Goal: Task Accomplishment & Management: Complete application form

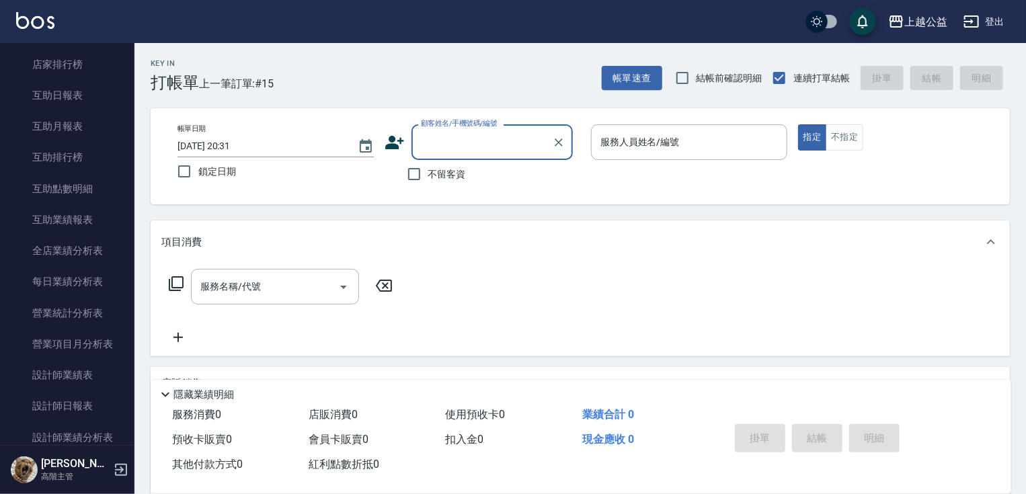
scroll to position [585, 0]
click at [73, 65] on link "店家日報表" at bounding box center [67, 64] width 124 height 31
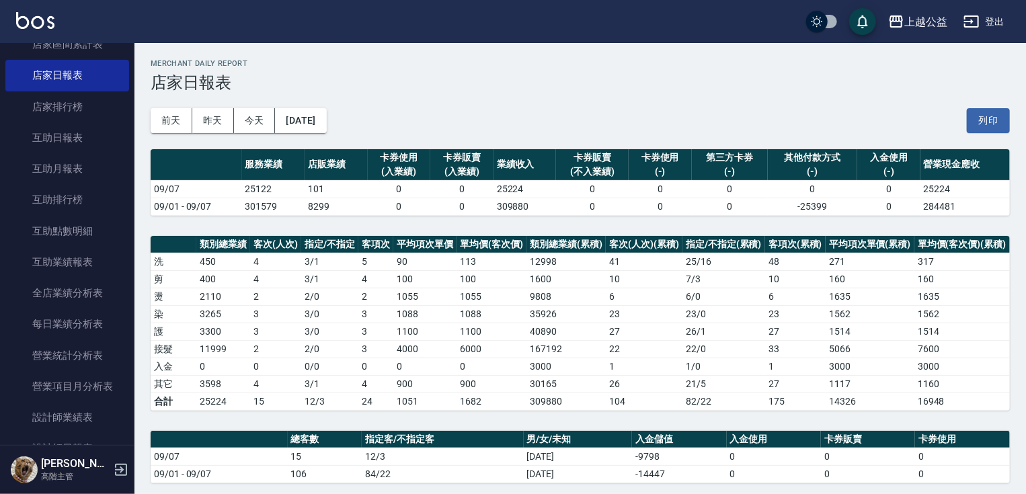
scroll to position [519, 0]
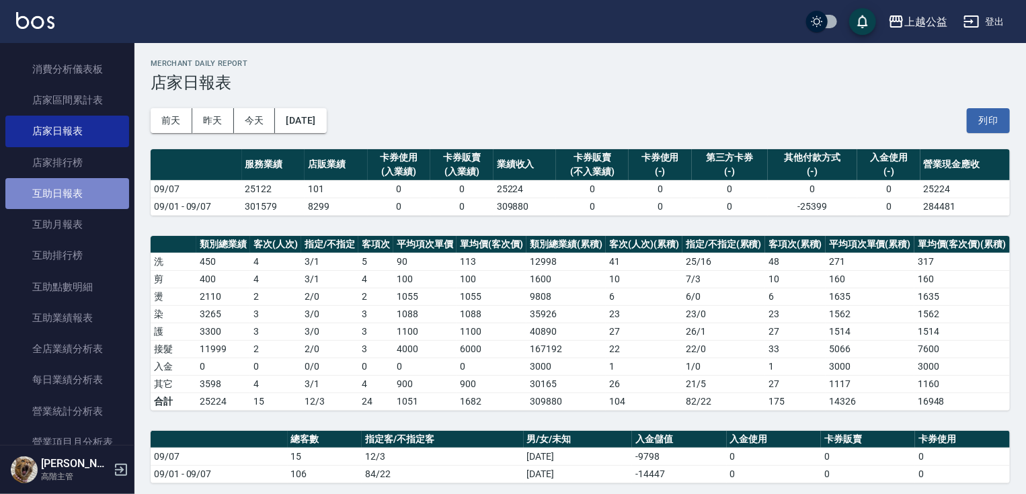
click at [97, 180] on link "互助日報表" at bounding box center [67, 193] width 124 height 31
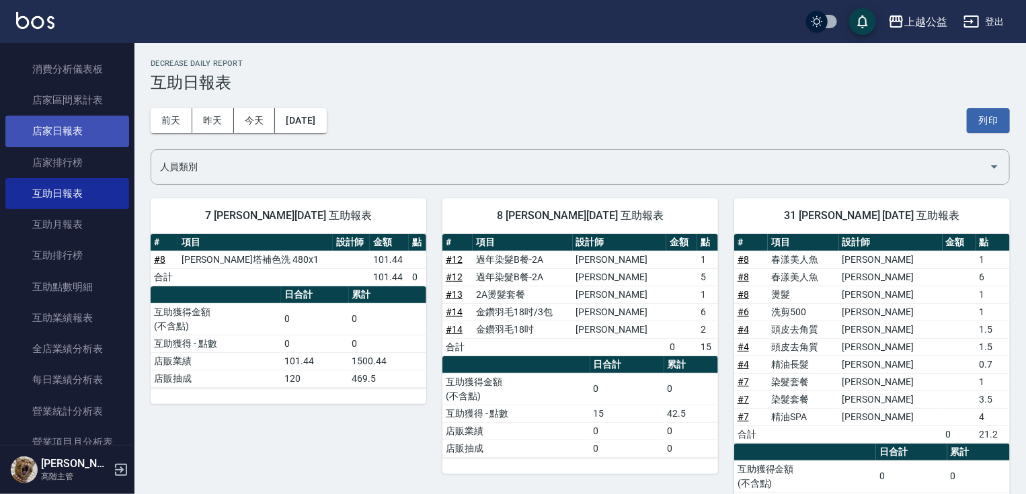
click at [75, 134] on link "店家日報表" at bounding box center [67, 131] width 124 height 31
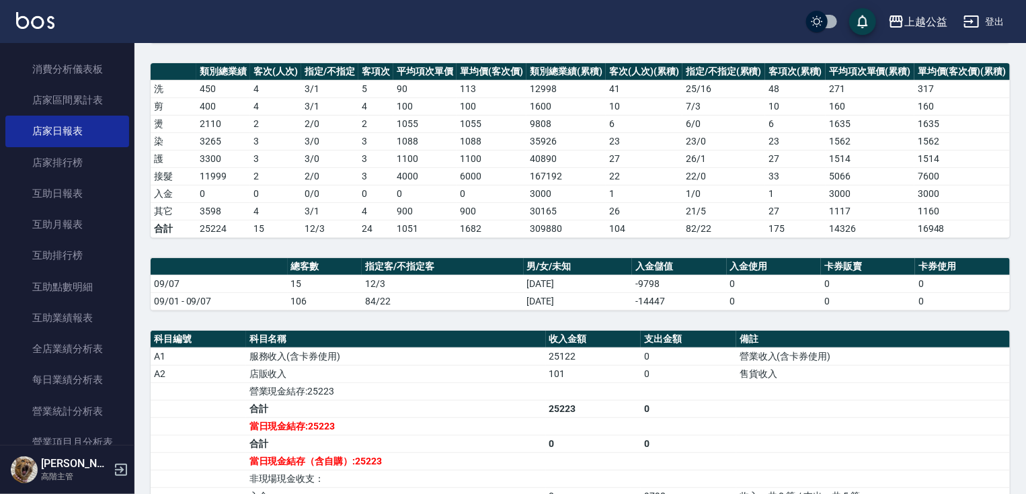
scroll to position [214, 0]
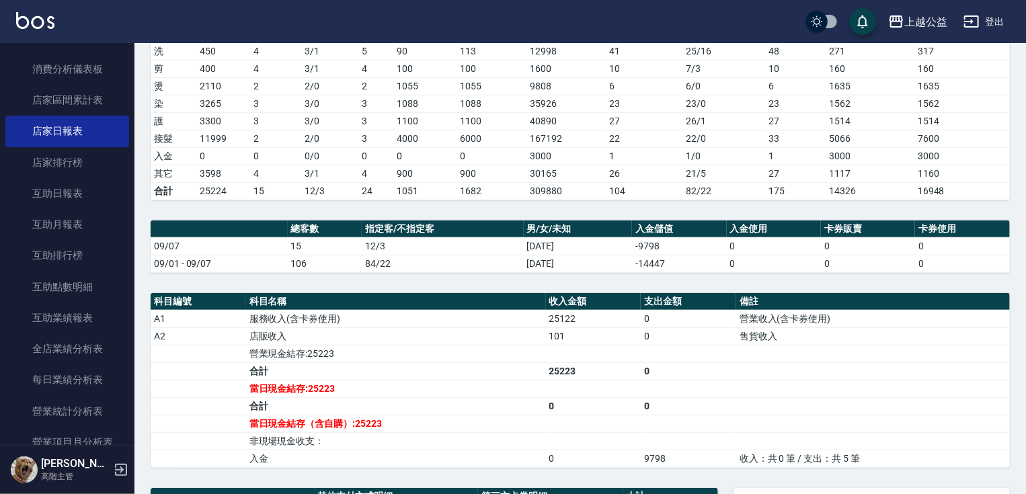
drag, startPoint x: 458, startPoint y: 448, endPoint x: 481, endPoint y: 503, distance: 59.7
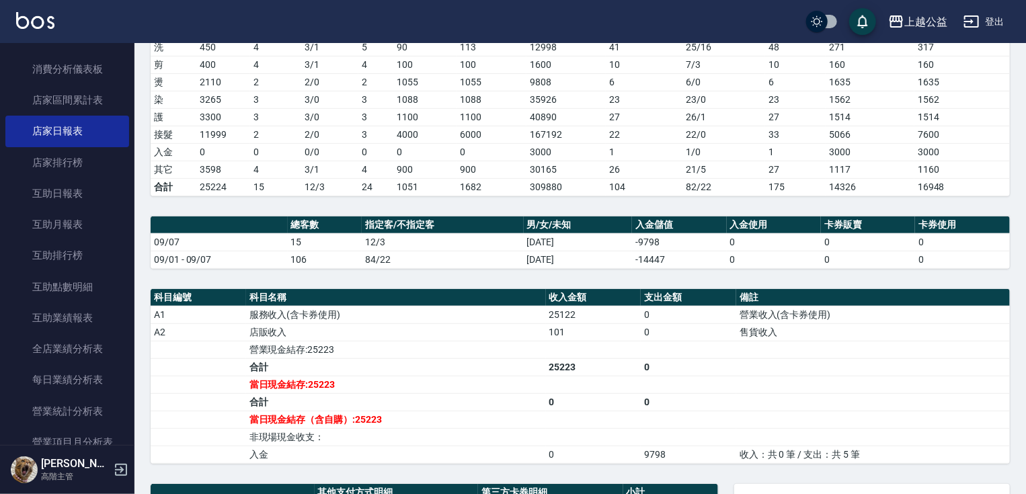
click at [134, 163] on div "上越公益 登出 櫃檯作業 打帳單 帳單列表 掛單列表 座位開單 營業儀表板 現金收支登錄 高階收支登錄 材料自購登錄 每日結帳 排班表 現場電腦打卡 掃碼打卡…" at bounding box center [513, 274] width 1026 height 976
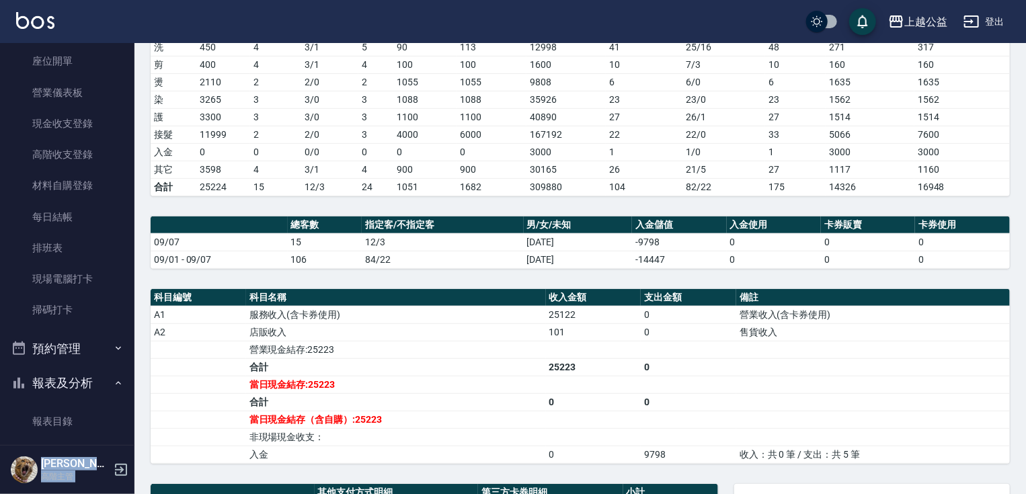
scroll to position [0, 0]
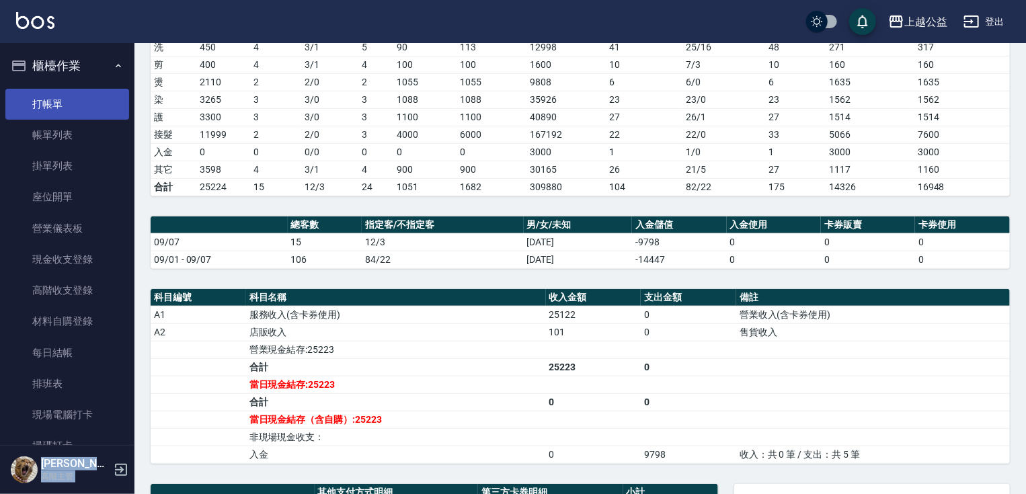
click at [36, 99] on link "打帳單" at bounding box center [67, 104] width 124 height 31
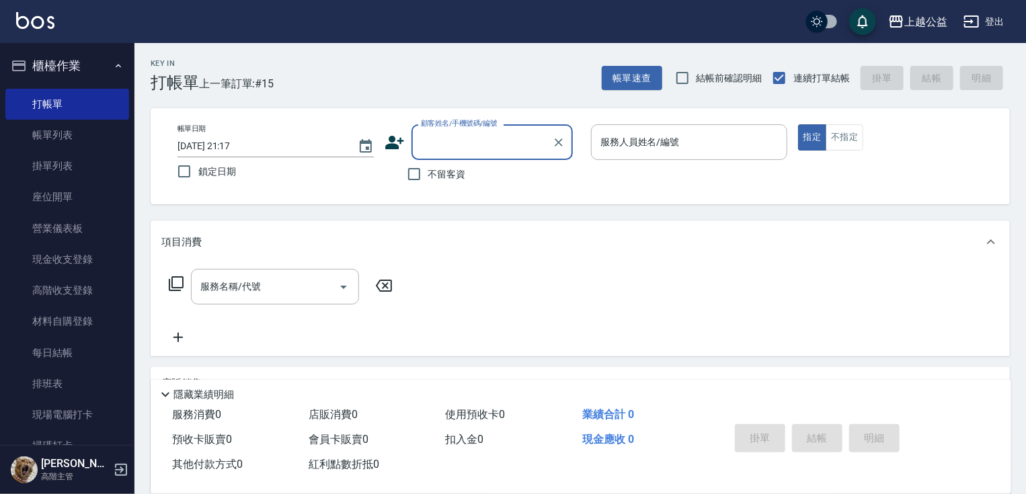
click at [449, 169] on span "不留客資" at bounding box center [447, 174] width 38 height 14
click at [428, 169] on input "不留客資" at bounding box center [414, 174] width 28 height 28
checkbox input "true"
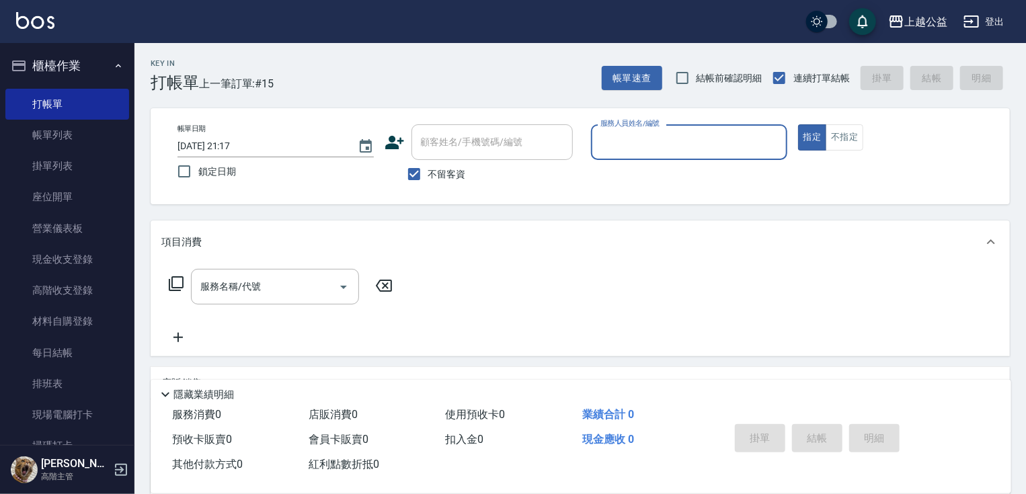
click at [648, 151] on input "服務人員姓名/編號" at bounding box center [689, 142] width 184 height 24
type input "[PERSON_NAME]-7"
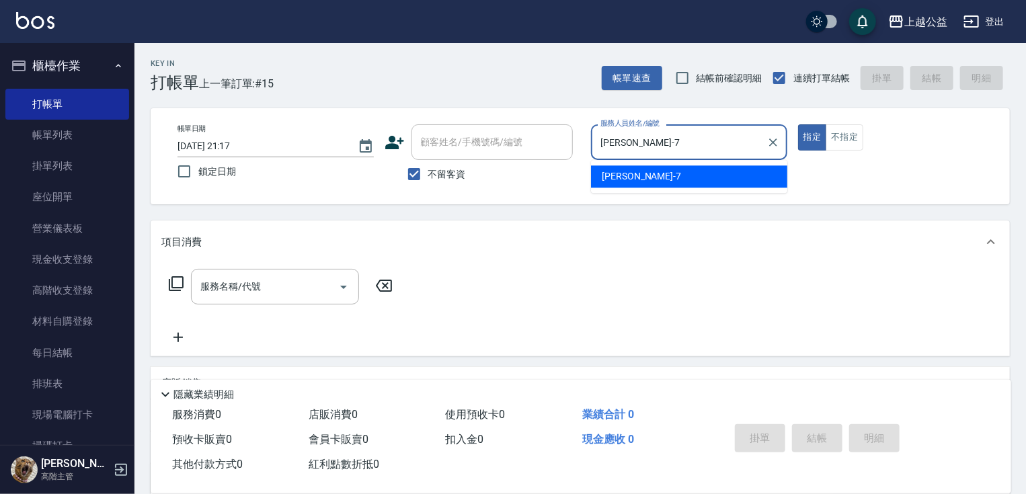
type button "true"
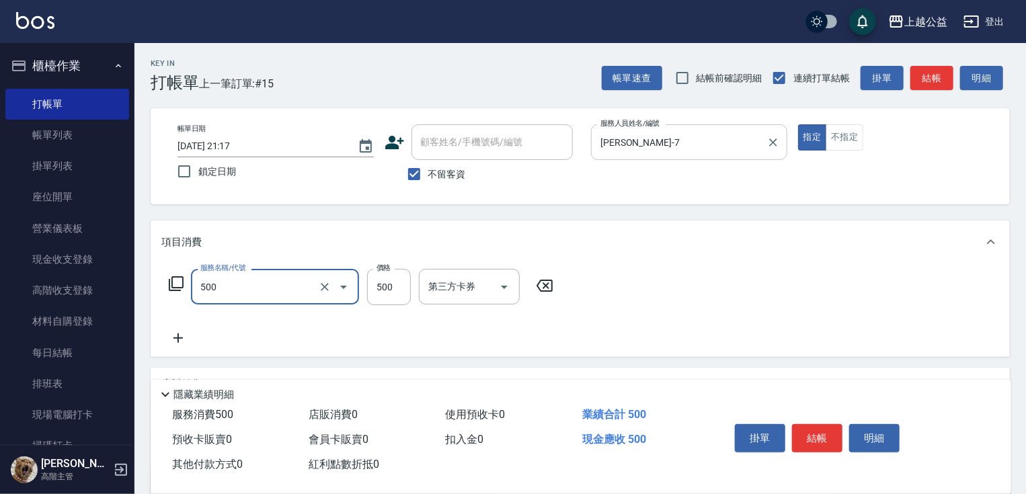
type input "洗剪500(500)"
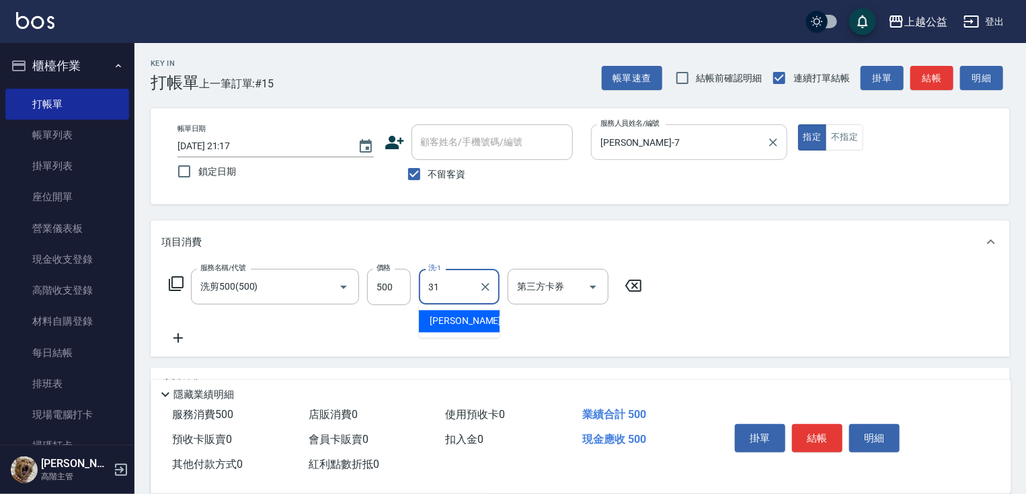
type input "[PERSON_NAME]-31"
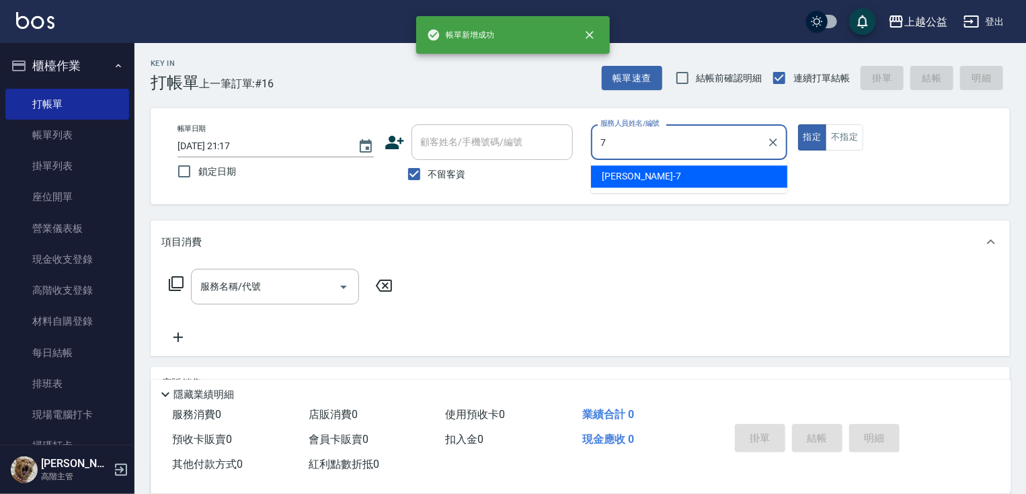
type input "[PERSON_NAME]-7"
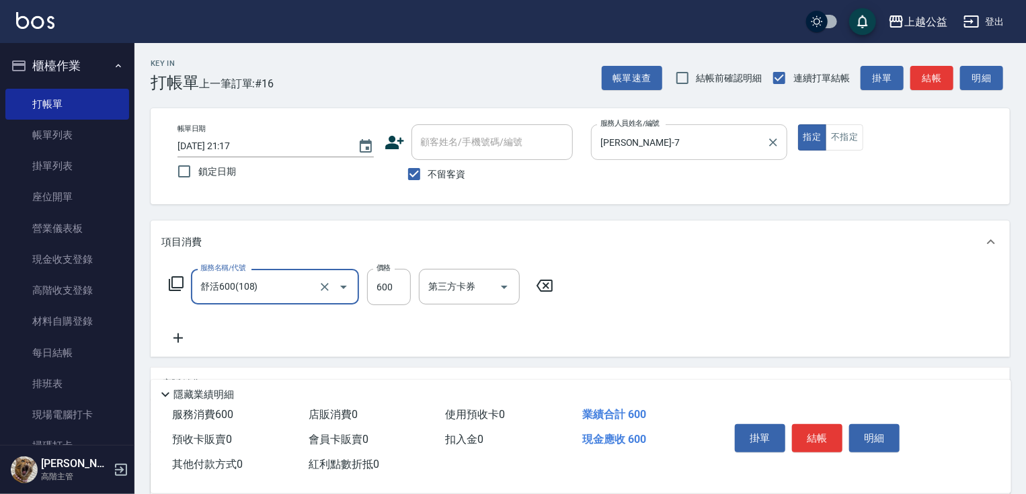
type input "舒活600(108)"
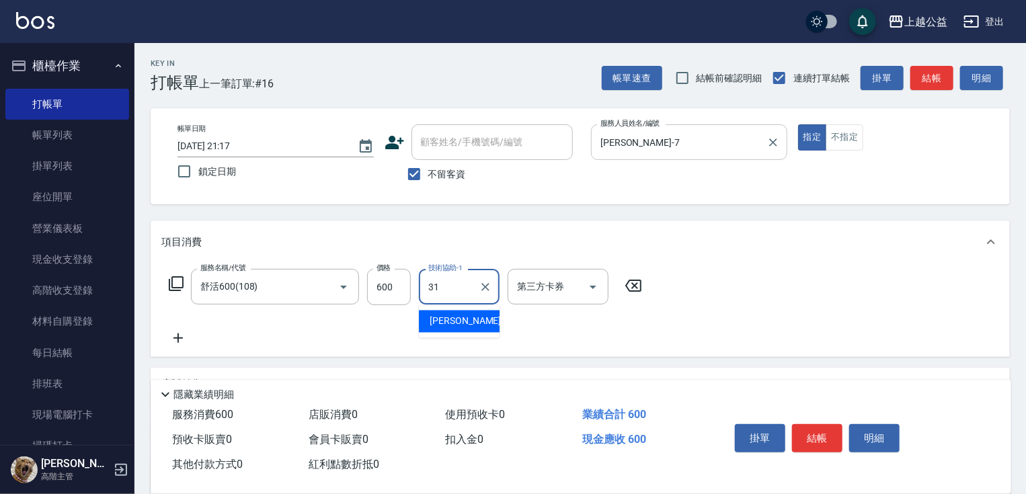
type input "[PERSON_NAME]-31"
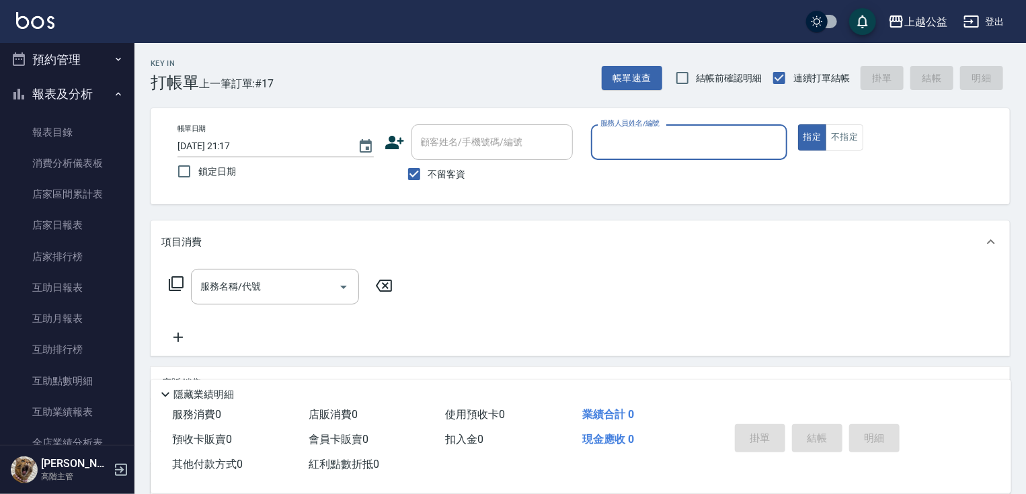
scroll to position [366, 0]
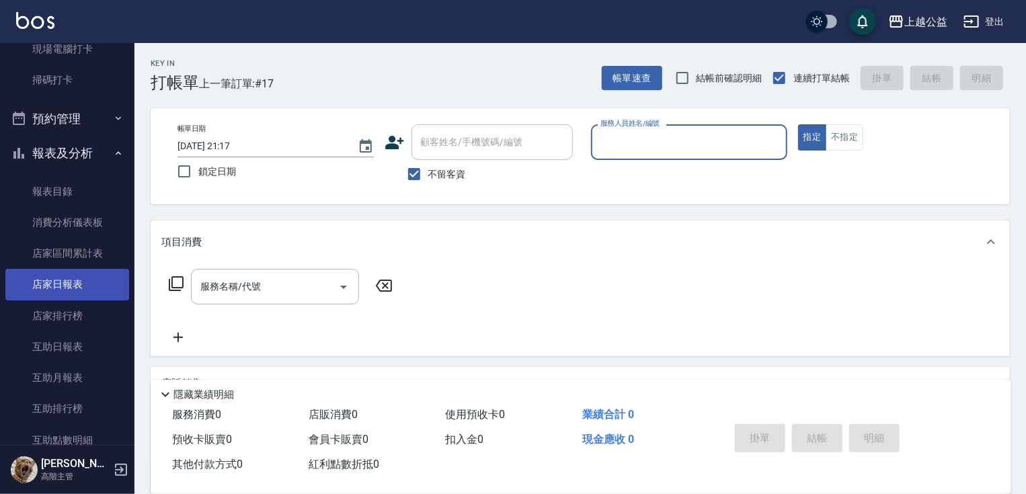
click at [86, 291] on link "店家日報表" at bounding box center [67, 284] width 124 height 31
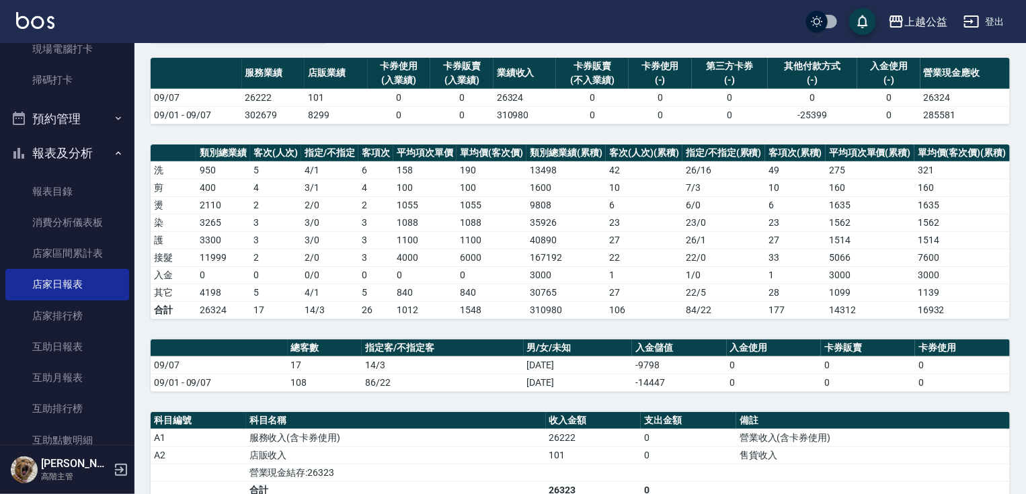
drag, startPoint x: 388, startPoint y: 282, endPoint x: 390, endPoint y: 305, distance: 23.7
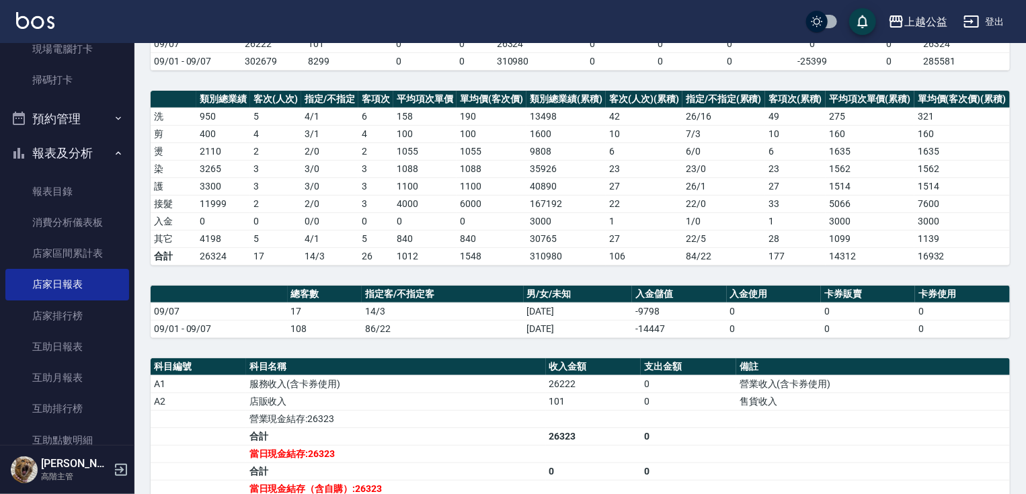
drag, startPoint x: 411, startPoint y: 296, endPoint x: 411, endPoint y: 331, distance: 34.3
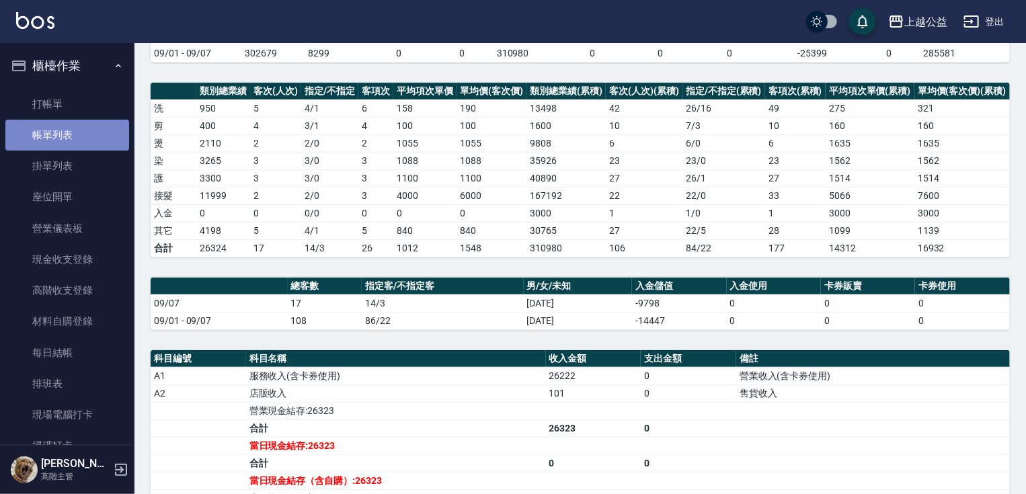
click at [91, 132] on link "帳單列表" at bounding box center [67, 135] width 124 height 31
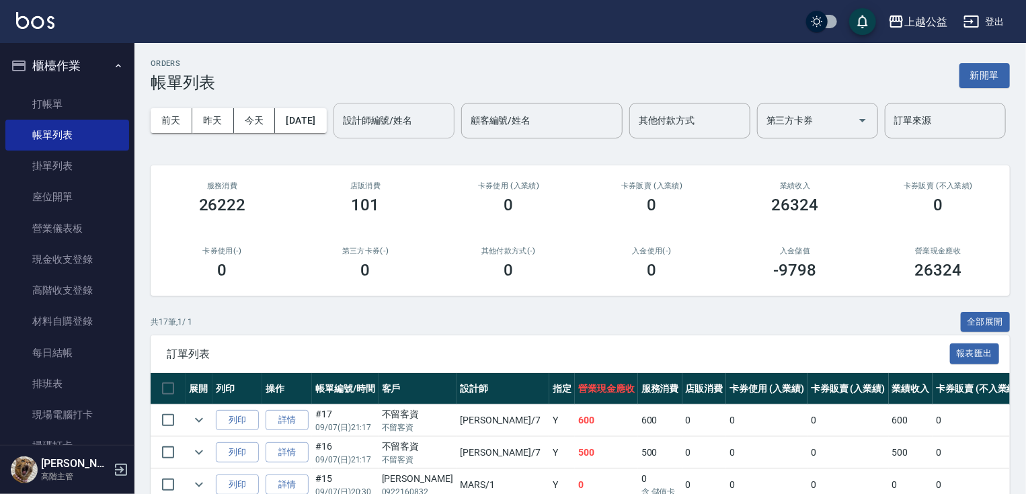
click at [333, 138] on div "設計師編號/姓名 設計師編號/姓名" at bounding box center [393, 121] width 121 height 36
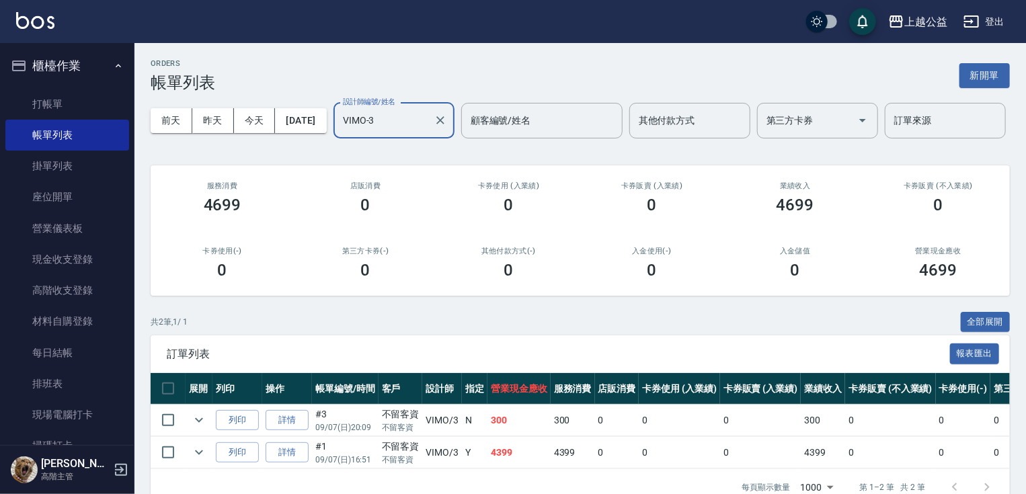
type input "VIMO-3"
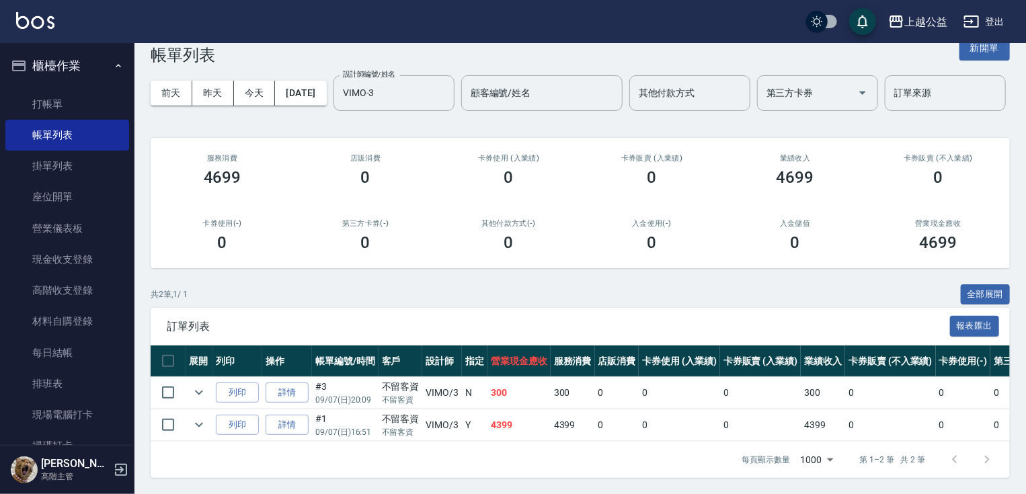
drag, startPoint x: 351, startPoint y: 235, endPoint x: 407, endPoint y: 398, distance: 171.7
click at [70, 110] on link "打帳單" at bounding box center [67, 104] width 124 height 31
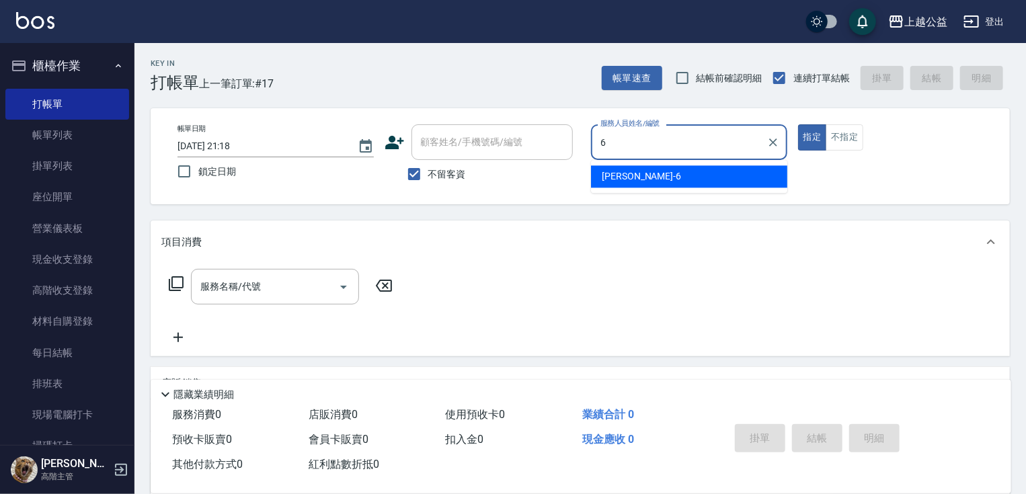
type input "[PERSON_NAME]-6"
type button "true"
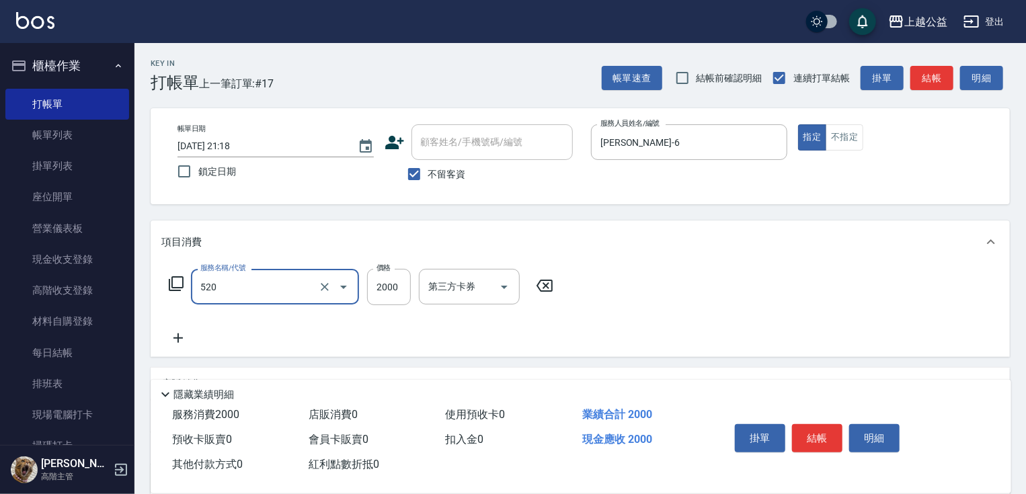
type input "繽紛染髮(520)"
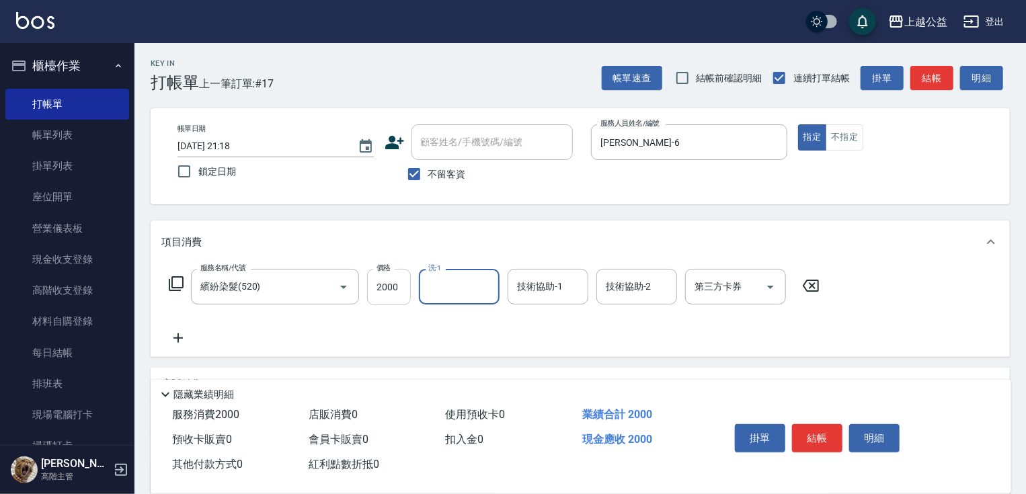
click at [397, 290] on input "2000" at bounding box center [389, 287] width 44 height 36
type input "2099"
type input "[PERSON_NAME]-33"
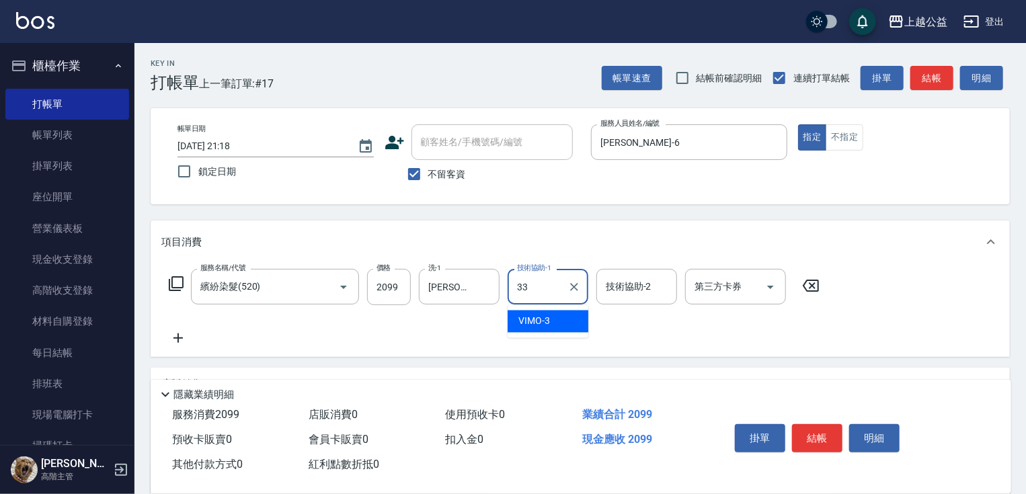
type input "[PERSON_NAME]-33"
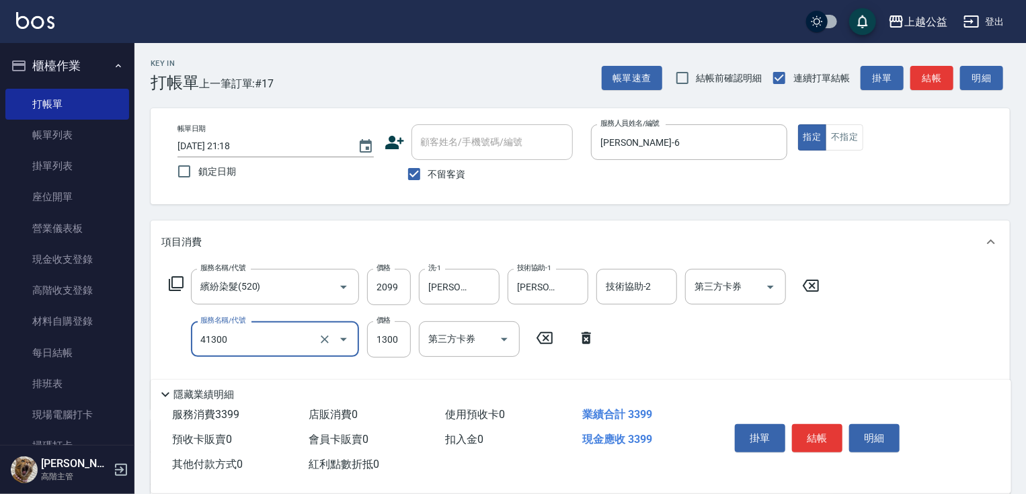
type input "鏡面1300(41300)"
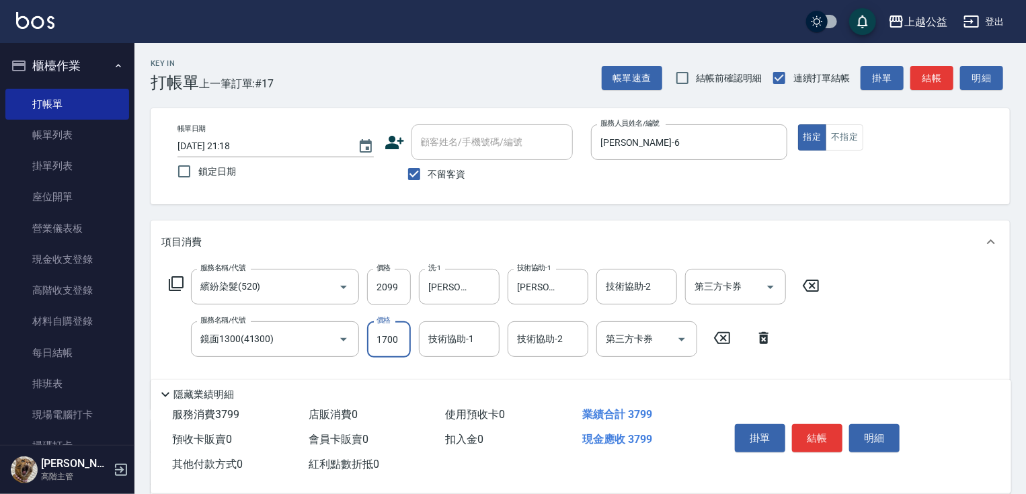
type input "1700"
type input "."
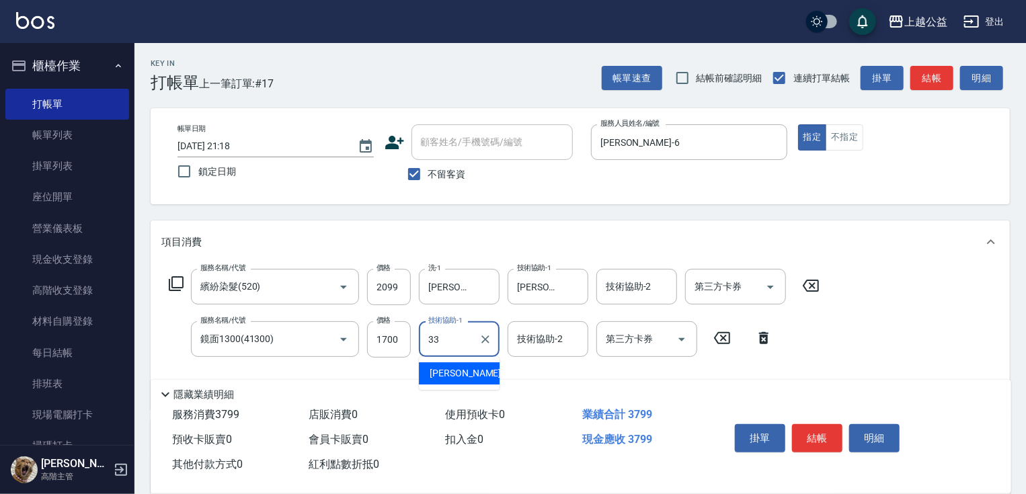
type input "[PERSON_NAME]-33"
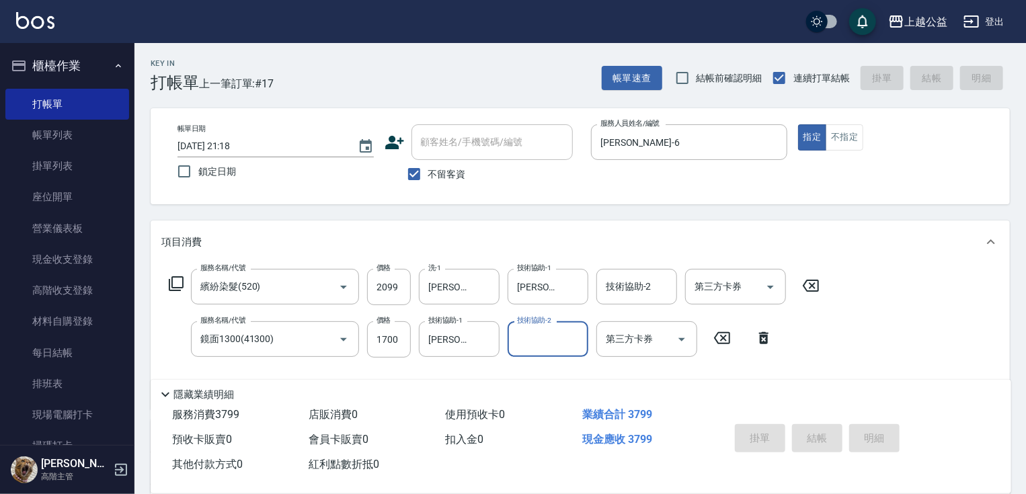
type input "[DATE] 21:19"
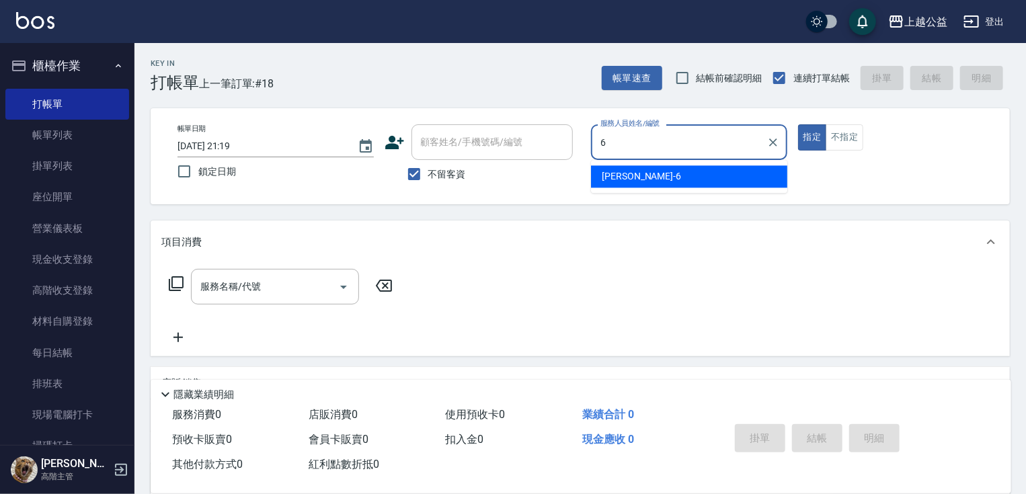
type input "[PERSON_NAME]-6"
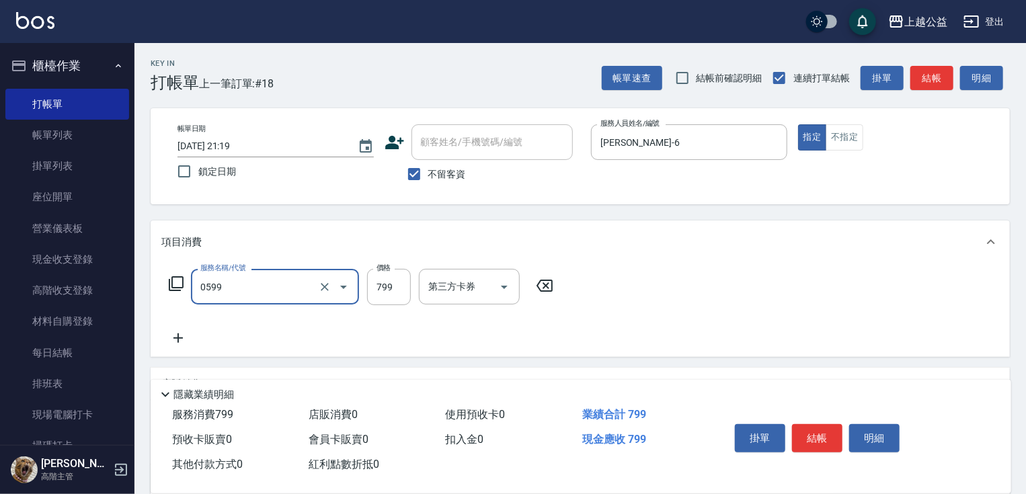
type input "精油SPA(0599)"
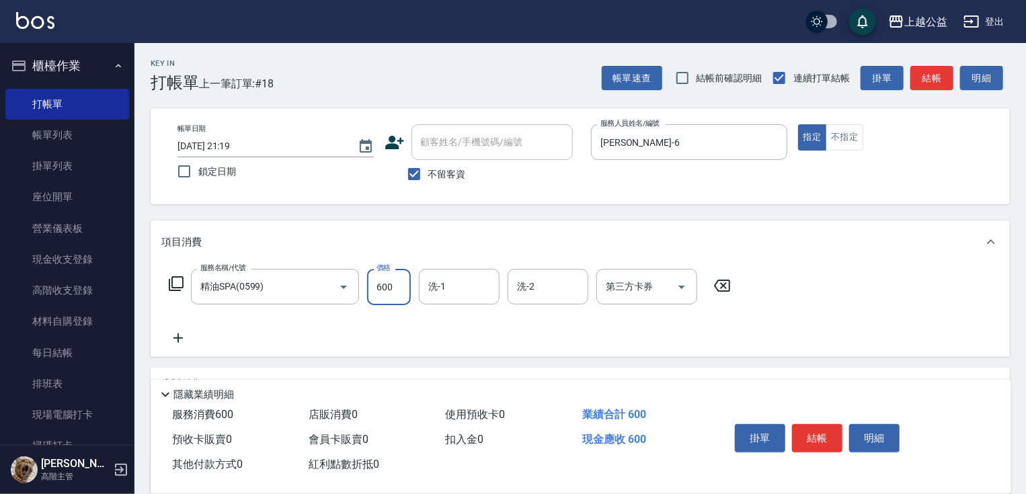
type input "600"
type input "[PERSON_NAME]-33"
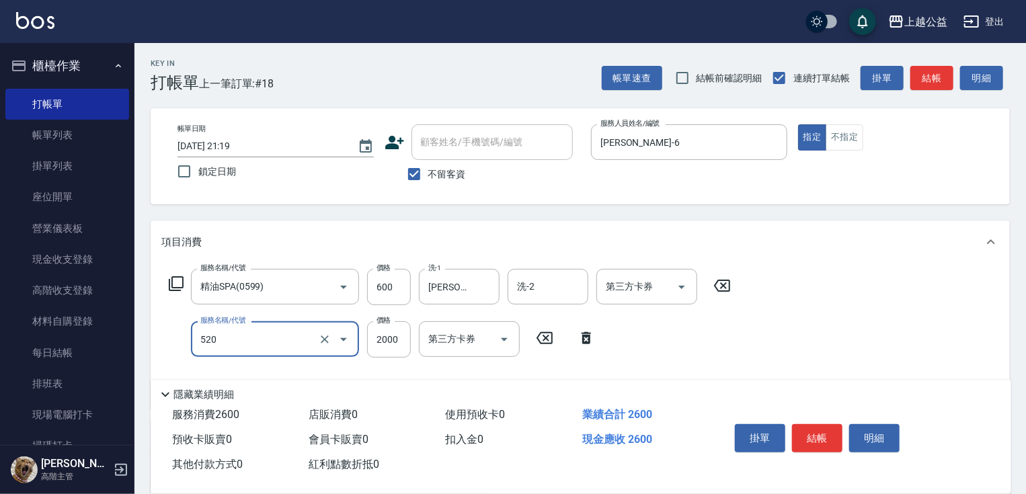
type input "繽紛染髮(520)"
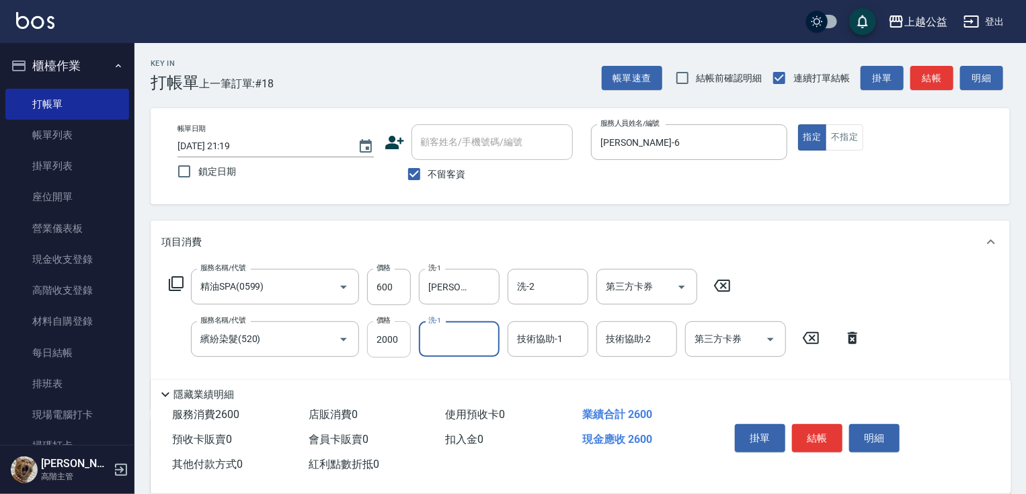
click at [392, 343] on input "2000" at bounding box center [389, 339] width 44 height 36
type input "2099"
type input ".33"
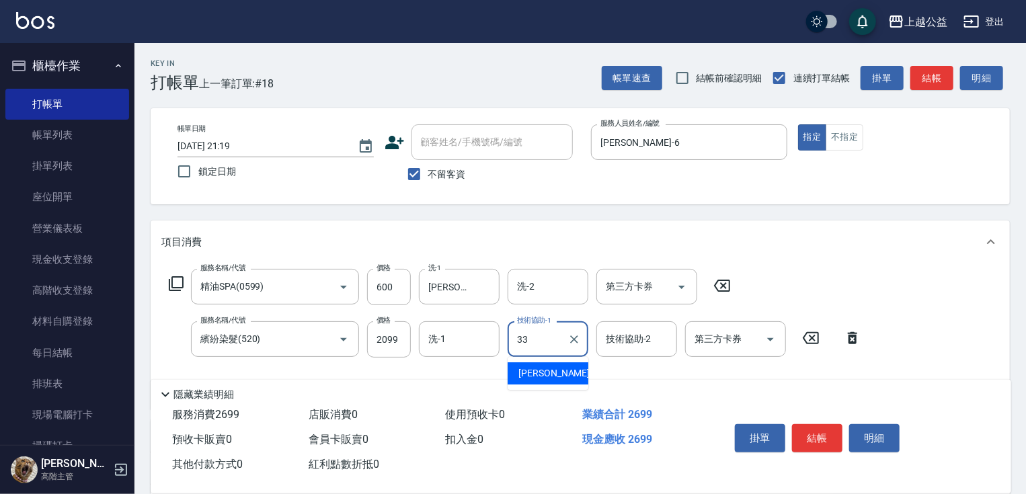
type input "[PERSON_NAME]-33"
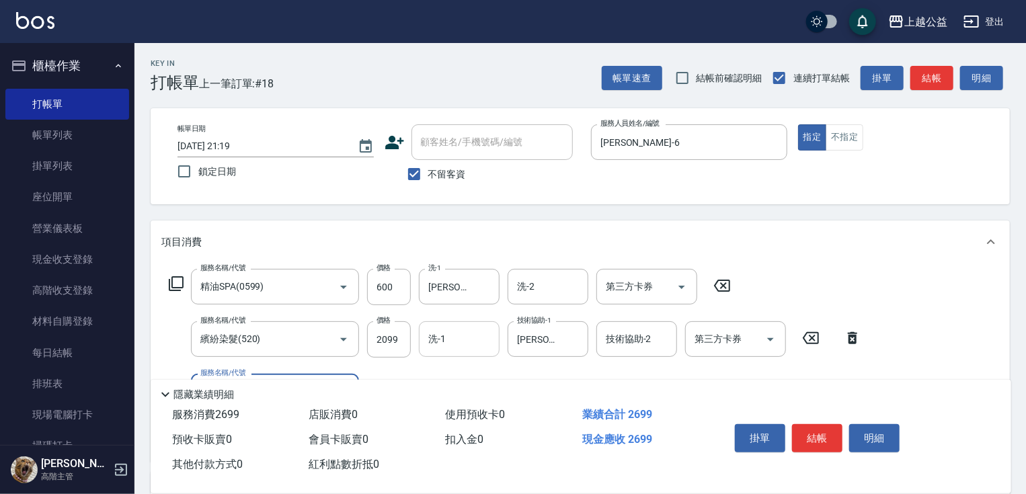
click at [459, 349] on input "洗-1" at bounding box center [459, 339] width 69 height 24
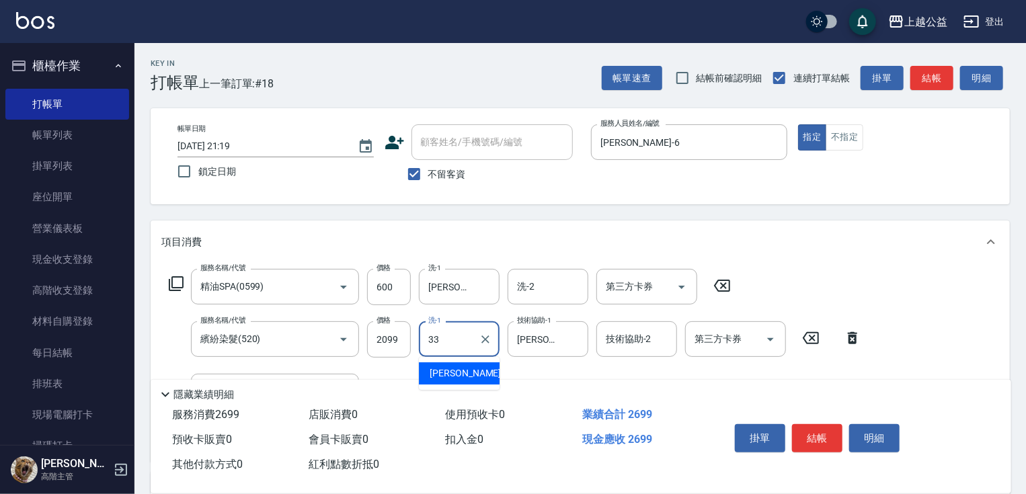
type input "[PERSON_NAME]-33"
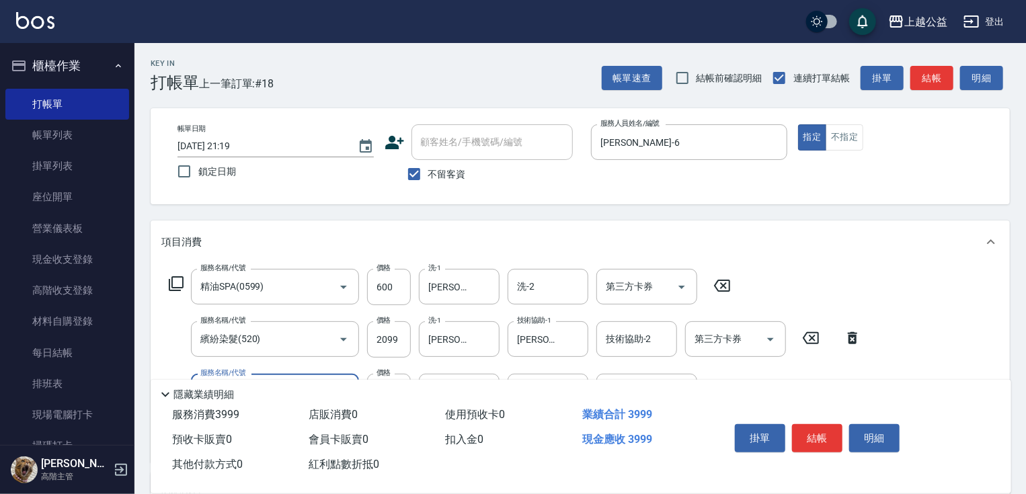
type input "女神鉑金護髮(407)"
type input "1900"
type input "[PERSON_NAME]-33"
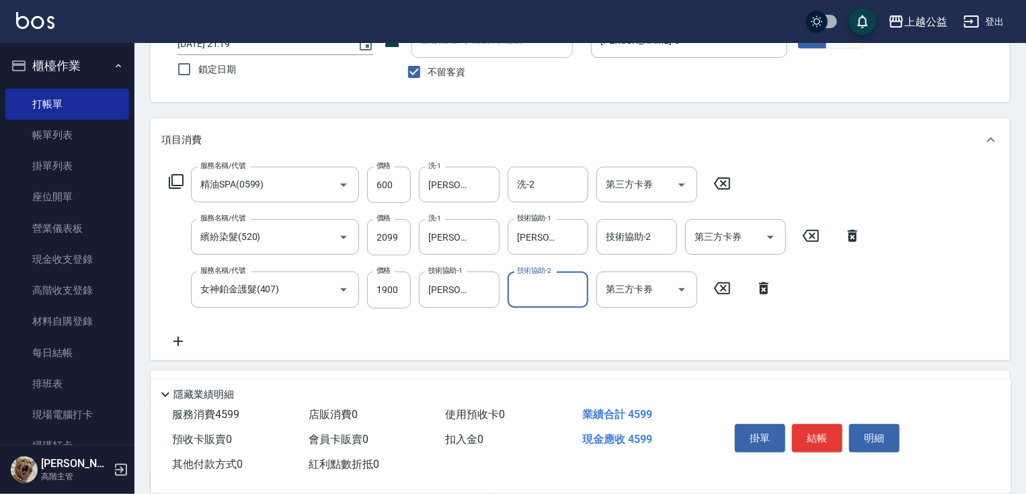
scroll to position [103, 0]
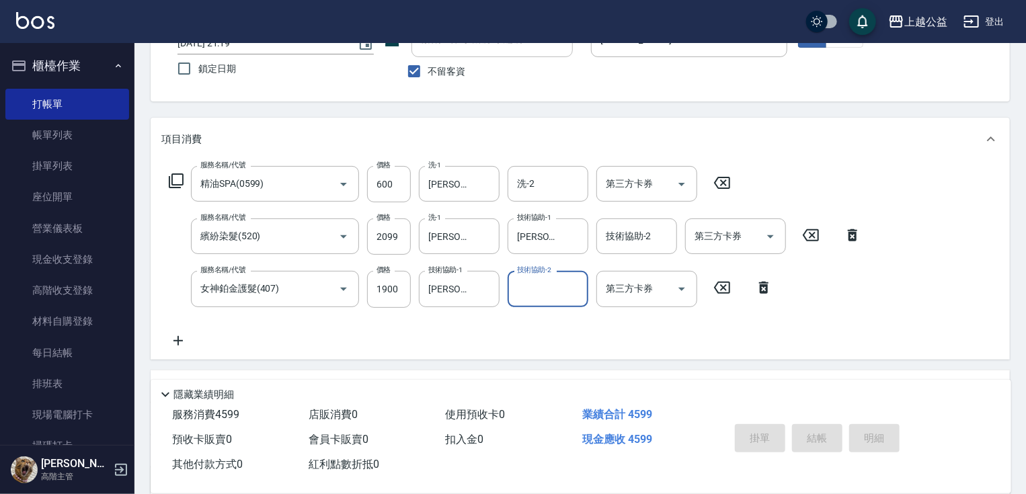
type input "[DATE] 21:20"
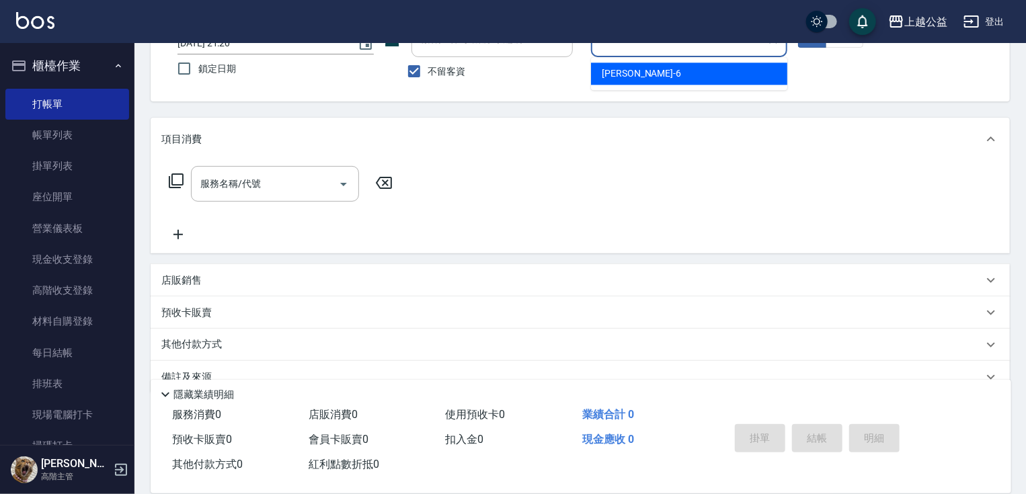
type input "[PERSON_NAME]-6"
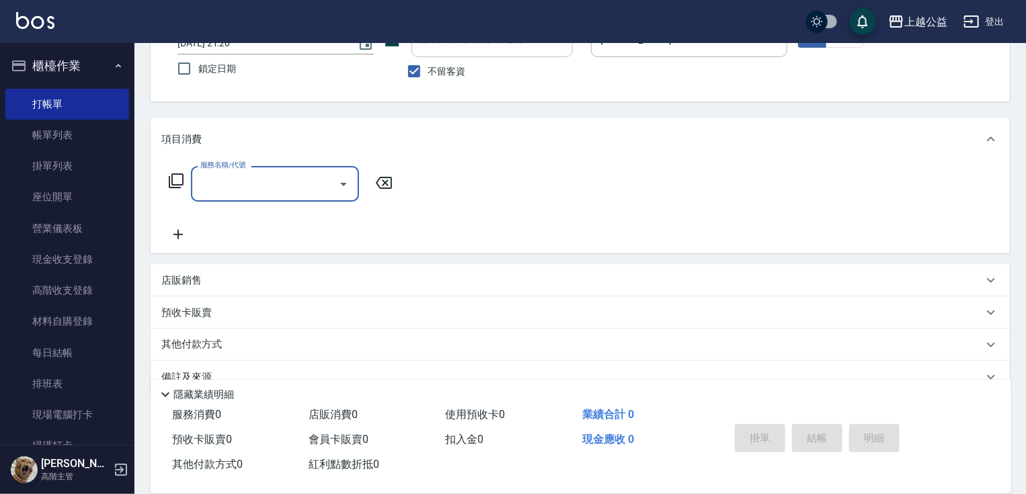
click at [444, 65] on span "不留客資" at bounding box center [447, 72] width 38 height 14
click at [428, 65] on input "不留客資" at bounding box center [414, 71] width 28 height 28
checkbox input "false"
click at [435, 48] on input "顧客姓名/手機號碼/編號" at bounding box center [481, 40] width 129 height 24
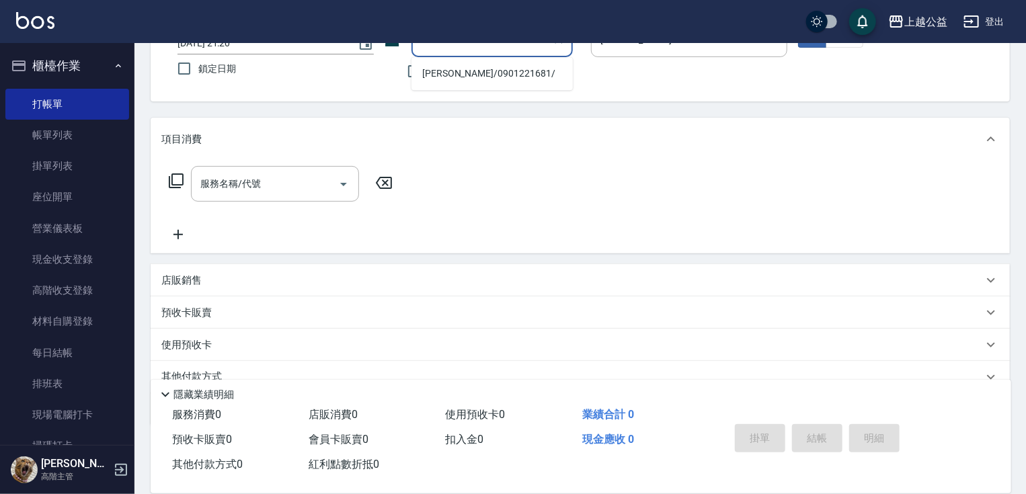
click at [532, 78] on li "[PERSON_NAME]/0901221681/" at bounding box center [491, 73] width 161 height 22
type input "[PERSON_NAME]/0901221681/"
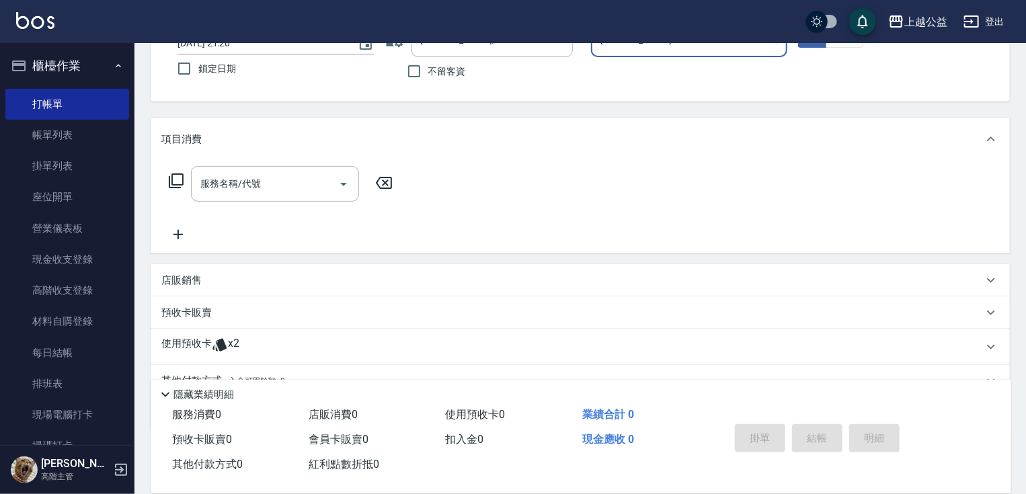
click at [798, 22] on button "指定" at bounding box center [812, 35] width 29 height 26
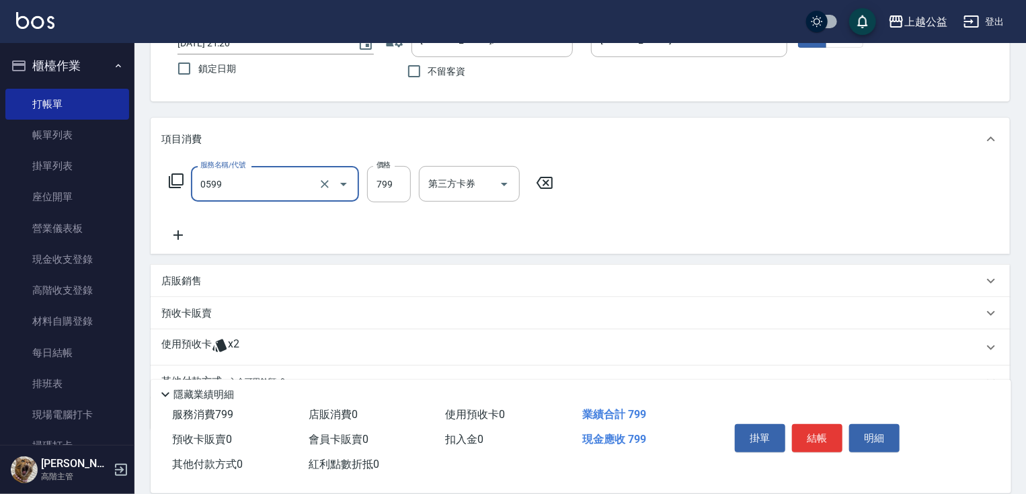
type input "精油SPA(0599)"
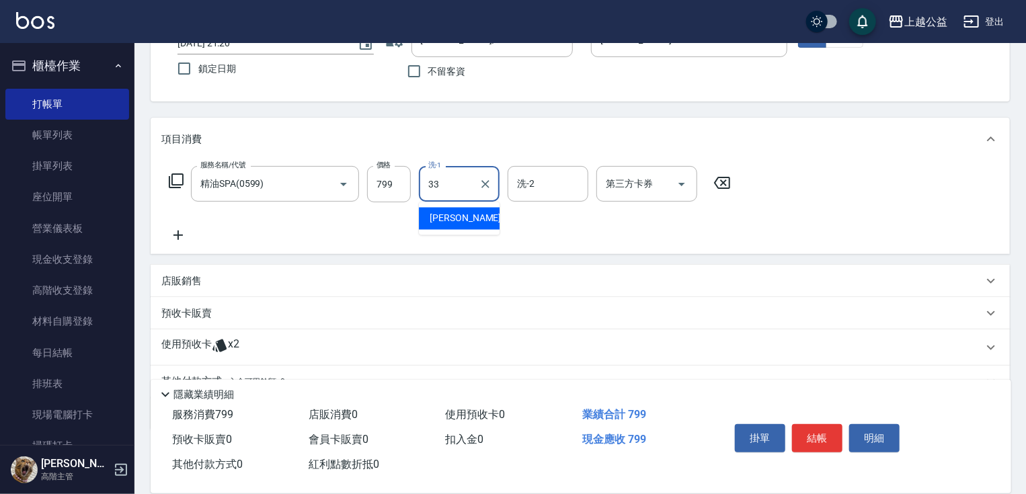
type input "[PERSON_NAME]-33"
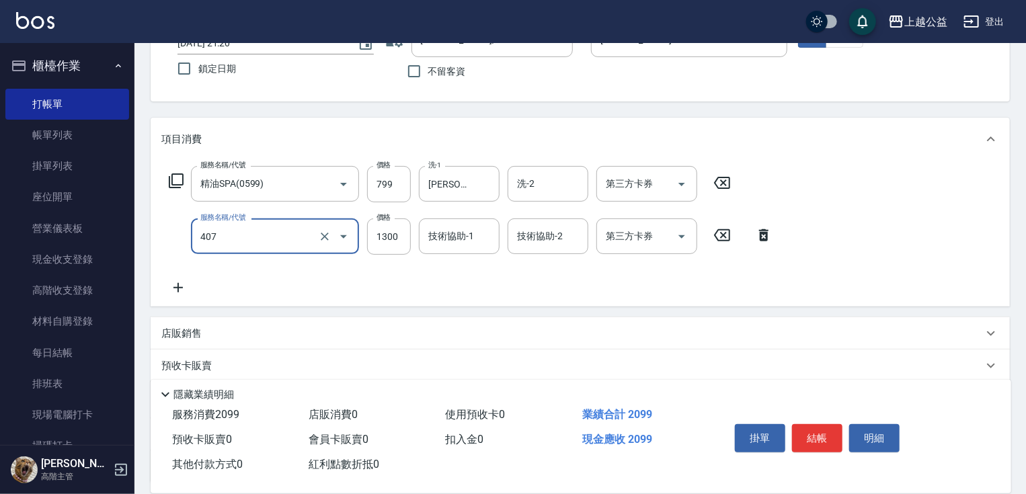
type input "女神鉑金護髮(407)"
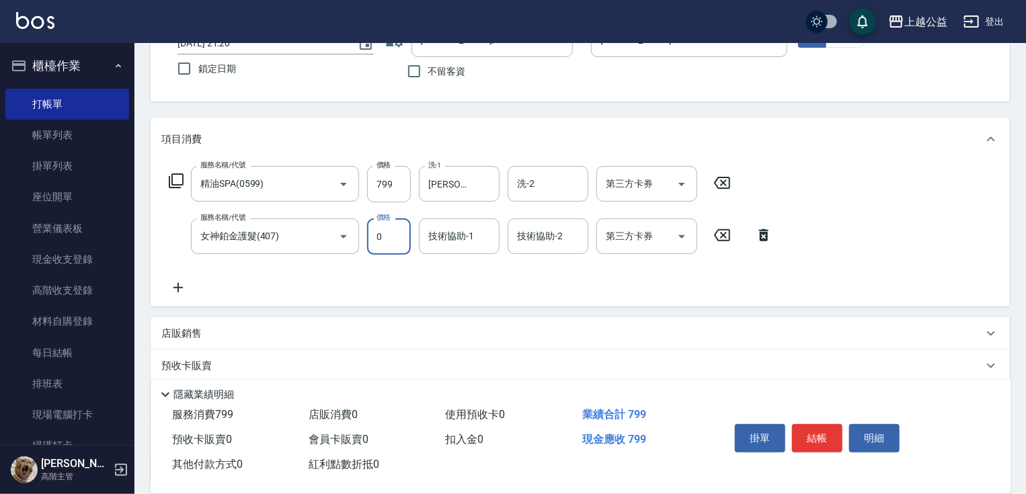
type input "0"
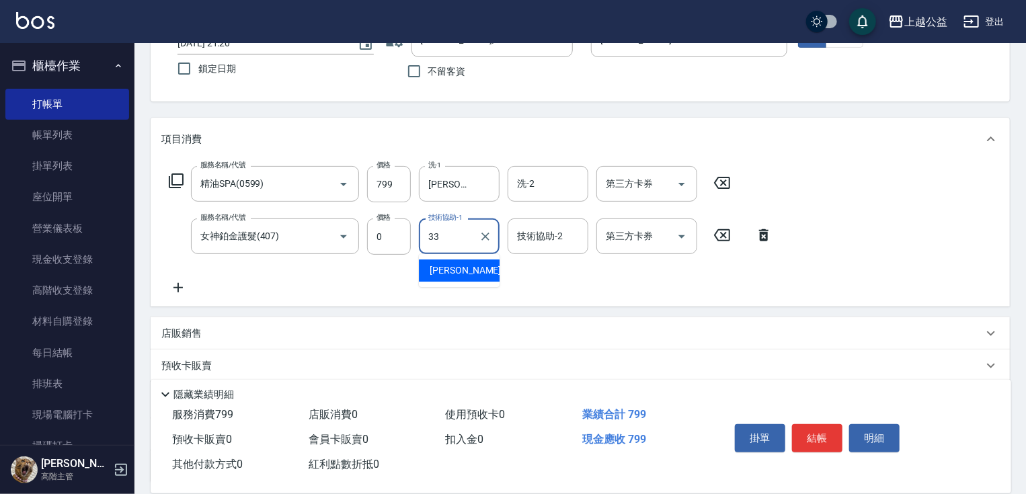
type input "[PERSON_NAME]-33"
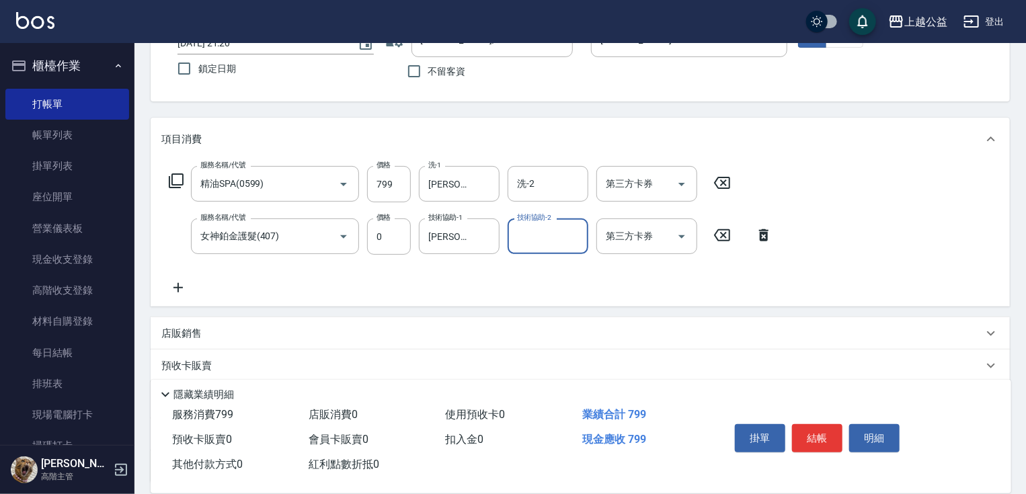
scroll to position [218, 0]
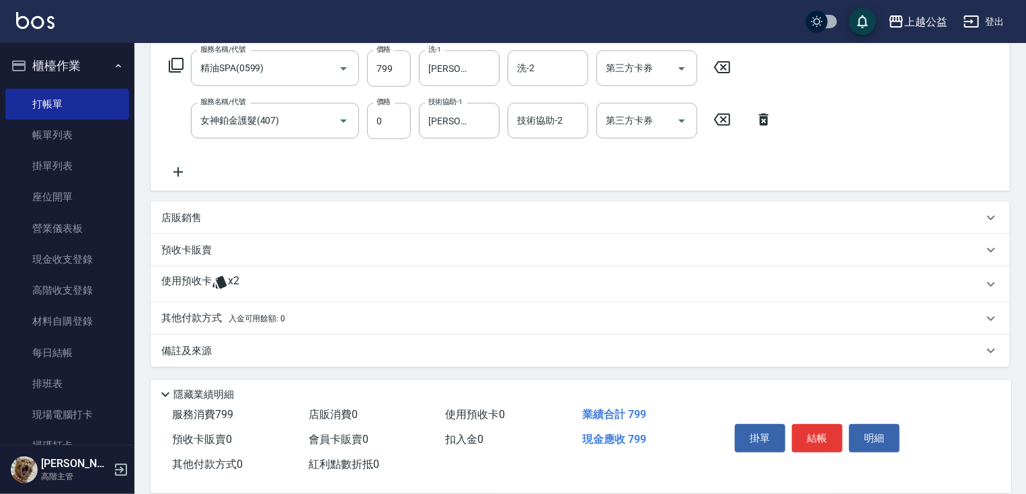
click at [221, 288] on icon at bounding box center [219, 282] width 14 height 13
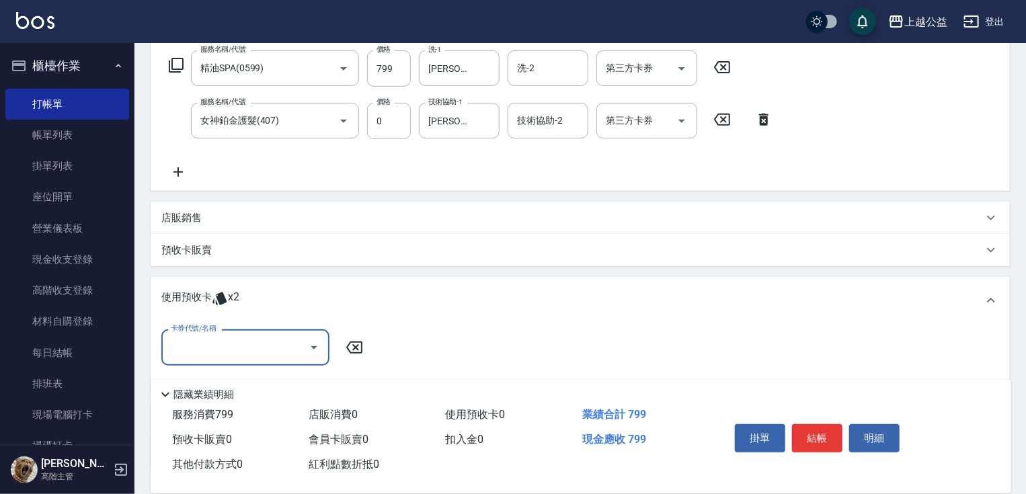
scroll to position [319, 0]
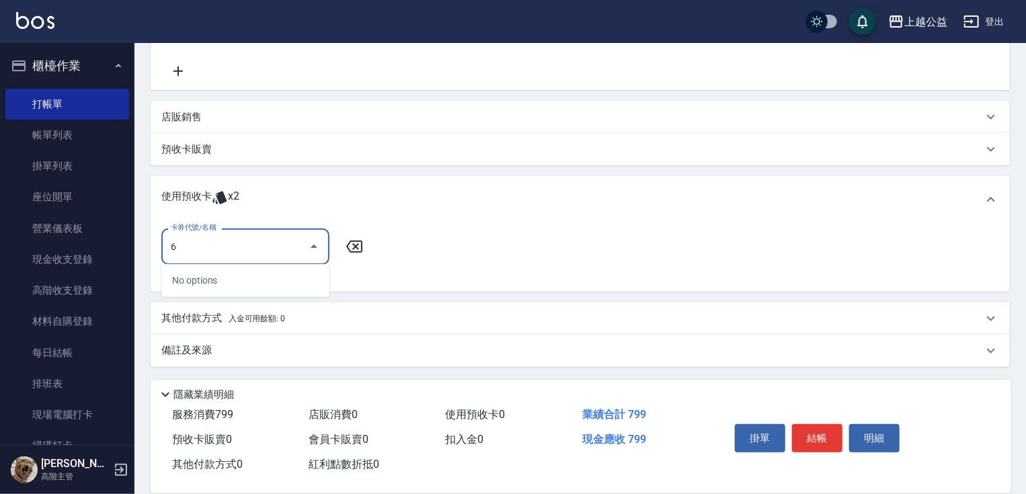
type input "6"
drag, startPoint x: 231, startPoint y: 252, endPoint x: 235, endPoint y: 245, distance: 8.4
click at [232, 251] on input "6" at bounding box center [235, 247] width 136 height 24
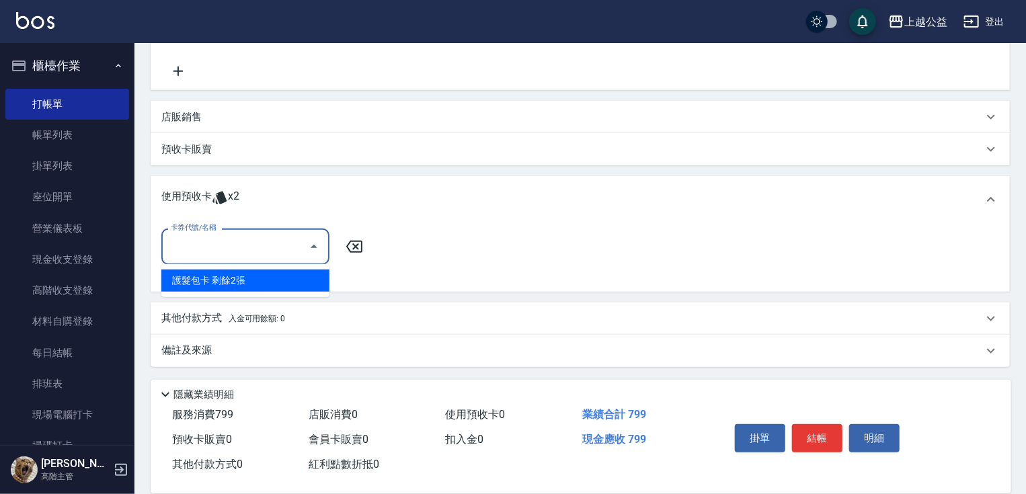
click at [290, 283] on div "護髮包卡 剩餘2張" at bounding box center [245, 280] width 168 height 22
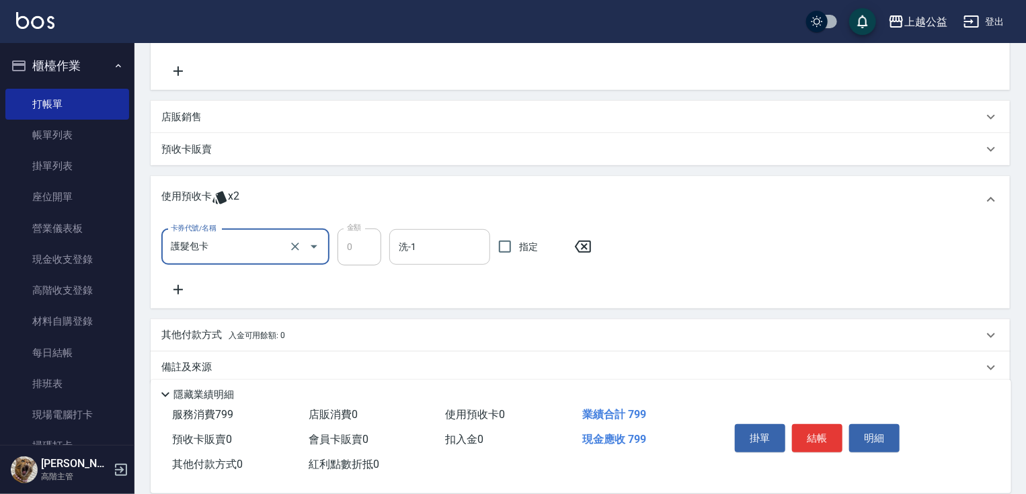
type input "護髮包卡"
click at [426, 244] on input "洗-1" at bounding box center [439, 247] width 89 height 24
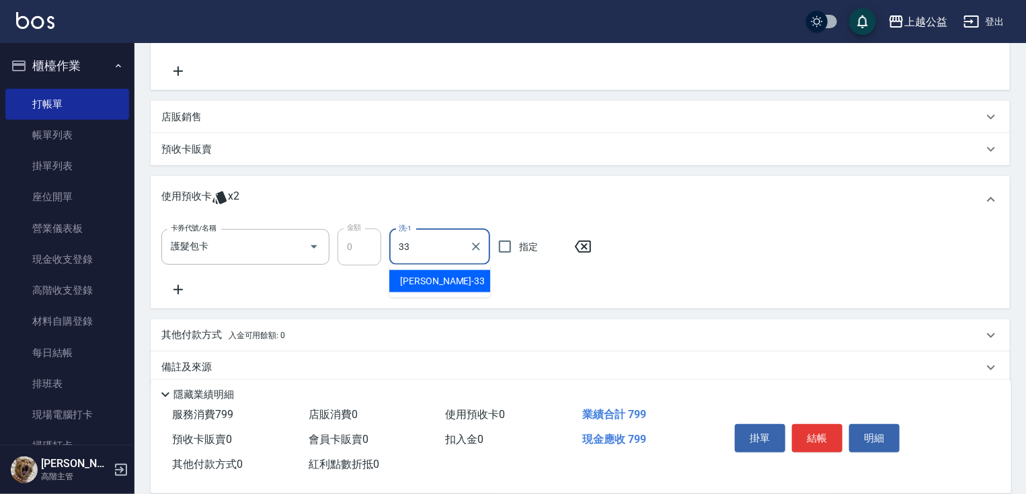
type input "[PERSON_NAME]-33"
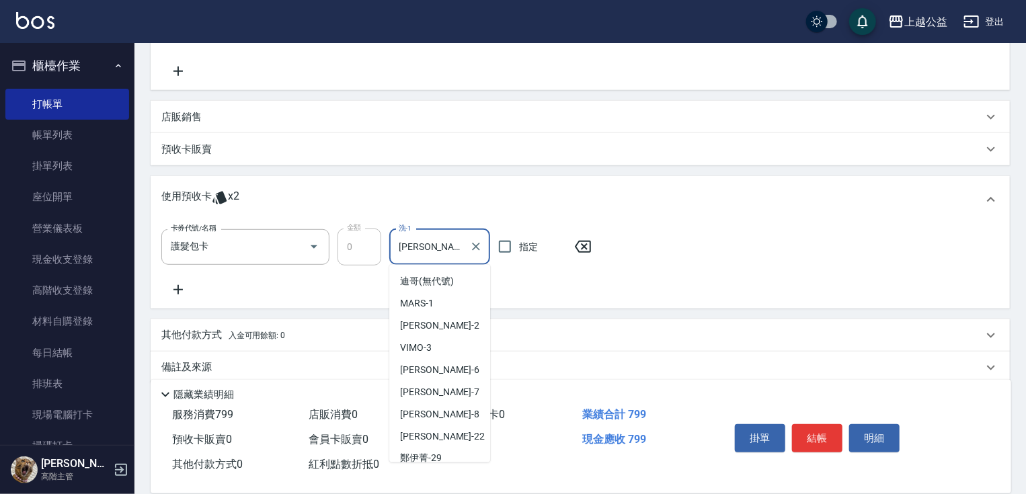
click at [458, 248] on input "[PERSON_NAME]-33" at bounding box center [429, 247] width 69 height 24
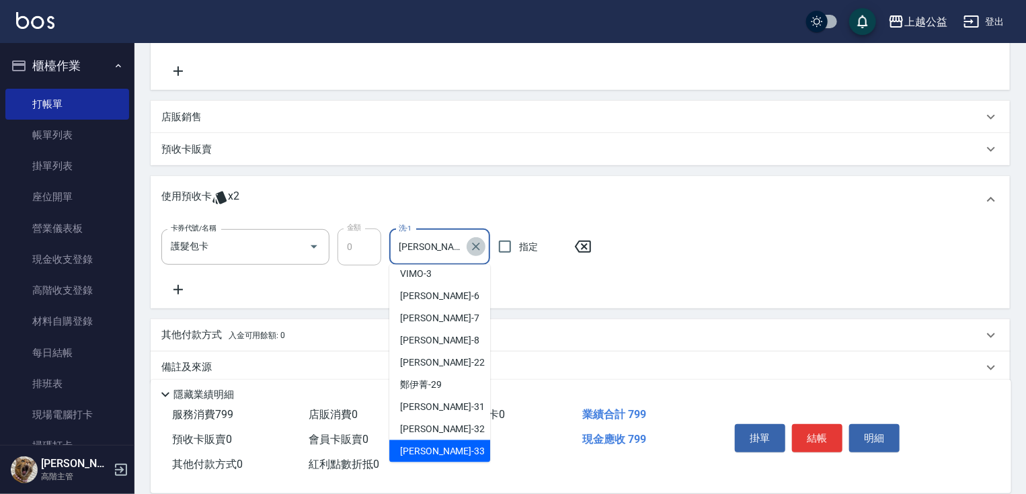
click at [478, 245] on icon "Clear" at bounding box center [475, 246] width 13 height 13
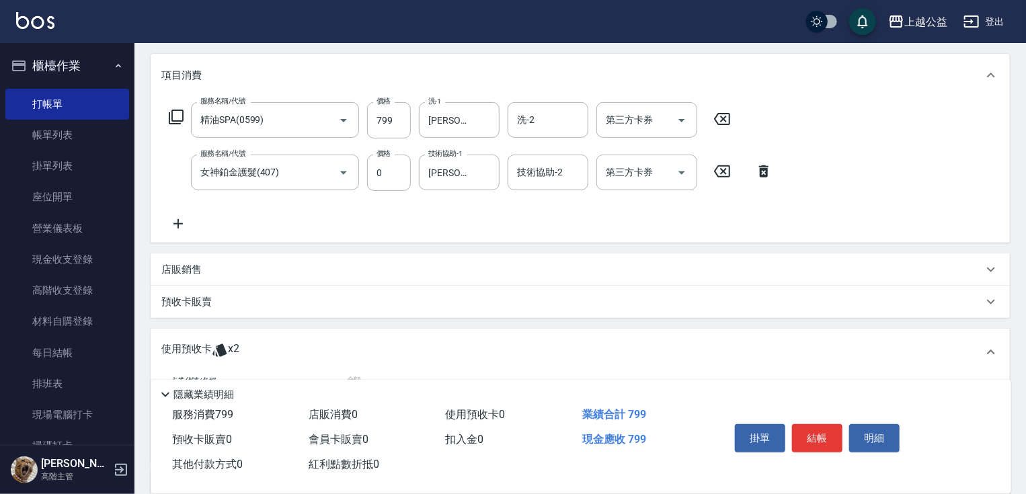
scroll to position [19, 0]
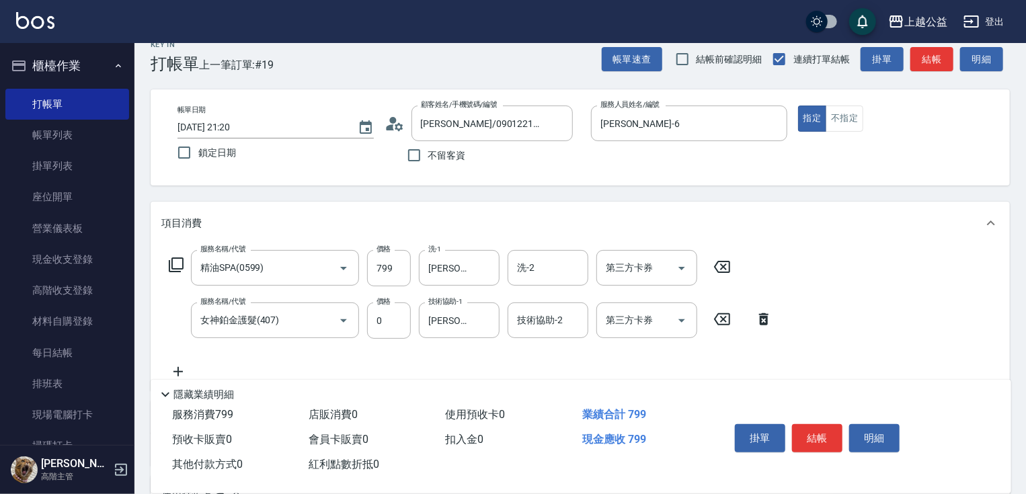
drag, startPoint x: 468, startPoint y: 294, endPoint x: 462, endPoint y: 195, distance: 99.6
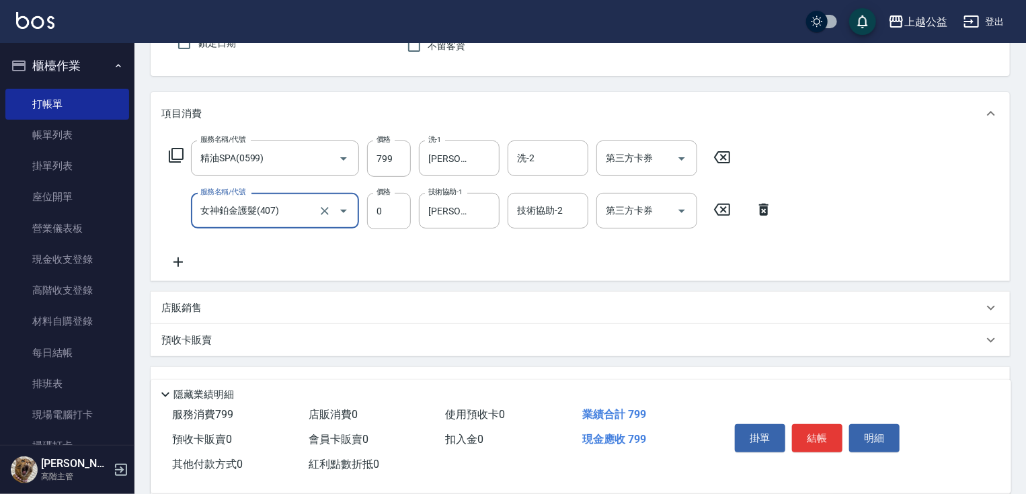
drag, startPoint x: 288, startPoint y: 344, endPoint x: 290, endPoint y: 354, distance: 10.4
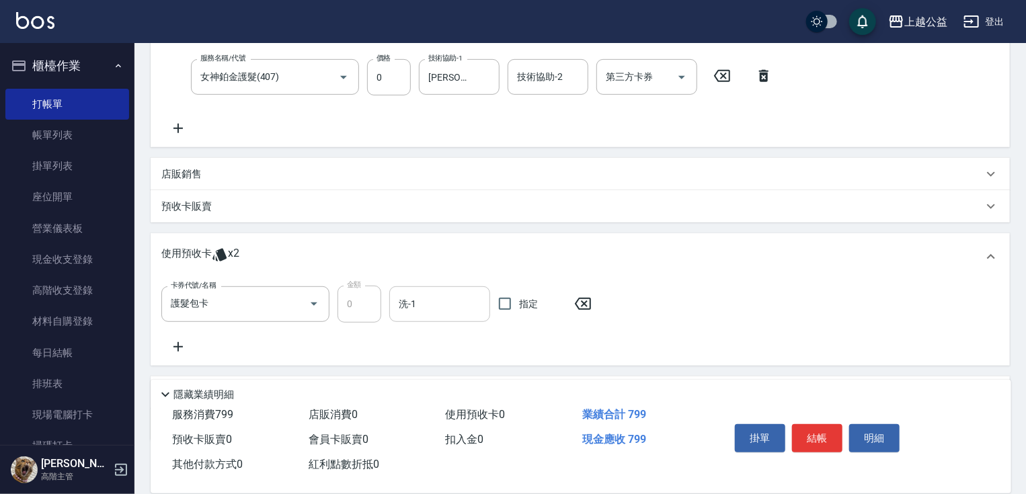
scroll to position [336, 0]
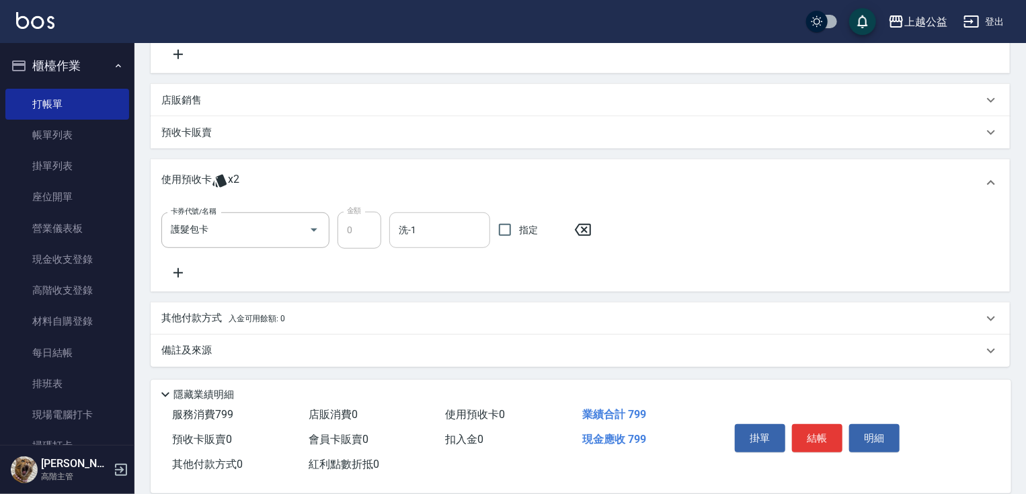
drag, startPoint x: 464, startPoint y: 220, endPoint x: 499, endPoint y: 344, distance: 129.1
drag, startPoint x: 395, startPoint y: 333, endPoint x: 789, endPoint y: 400, distance: 399.5
click at [821, 426] on button "結帳" at bounding box center [817, 438] width 50 height 28
type input "[DATE] 21:22"
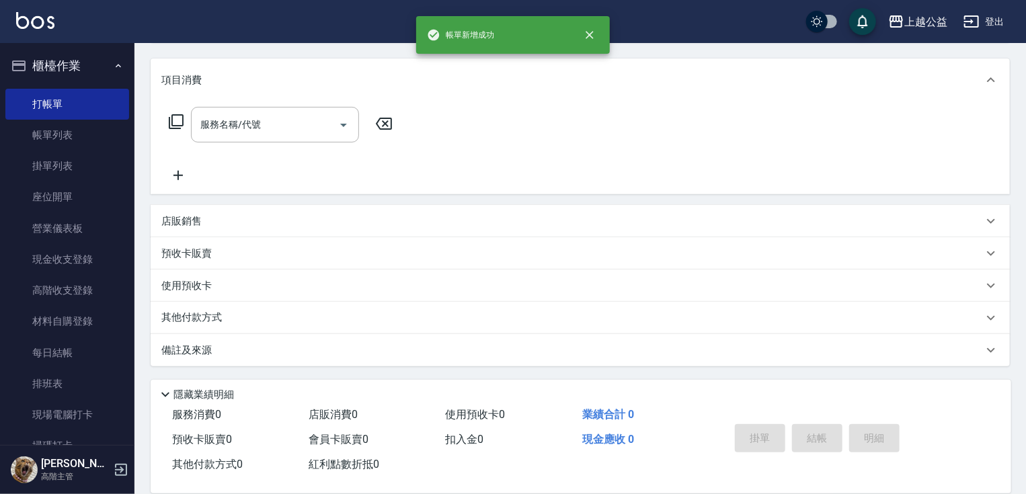
scroll to position [0, 0]
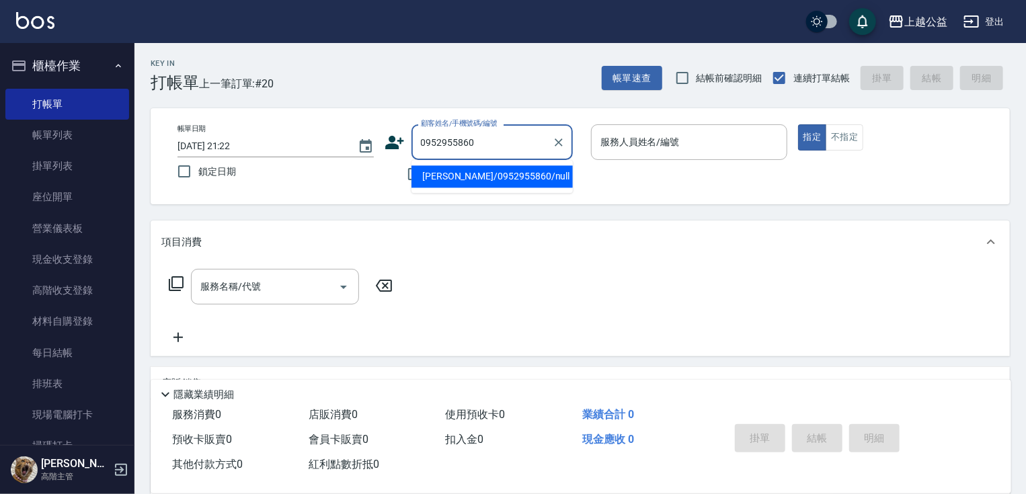
type input "[PERSON_NAME]/0952955860/null"
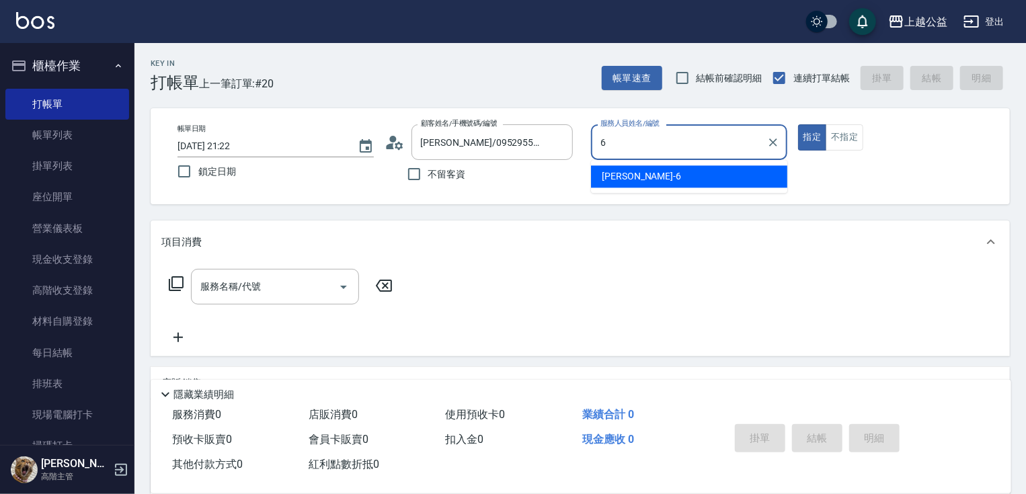
type input "[PERSON_NAME]-6"
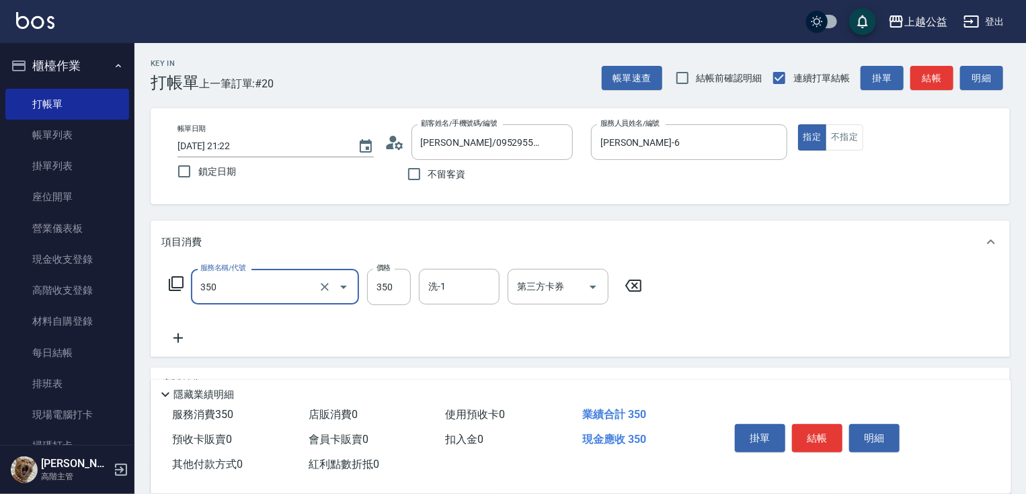
type input "一般洗剪(350)"
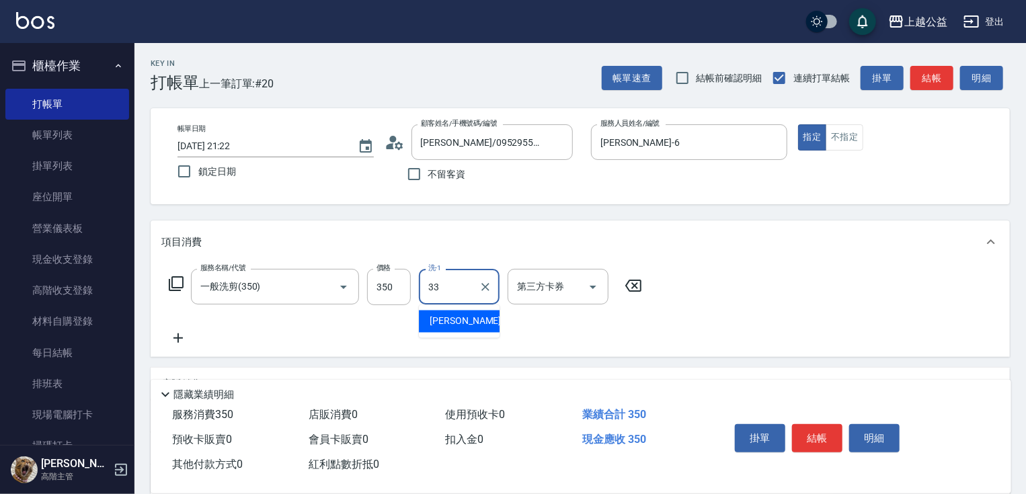
type input "[PERSON_NAME]-33"
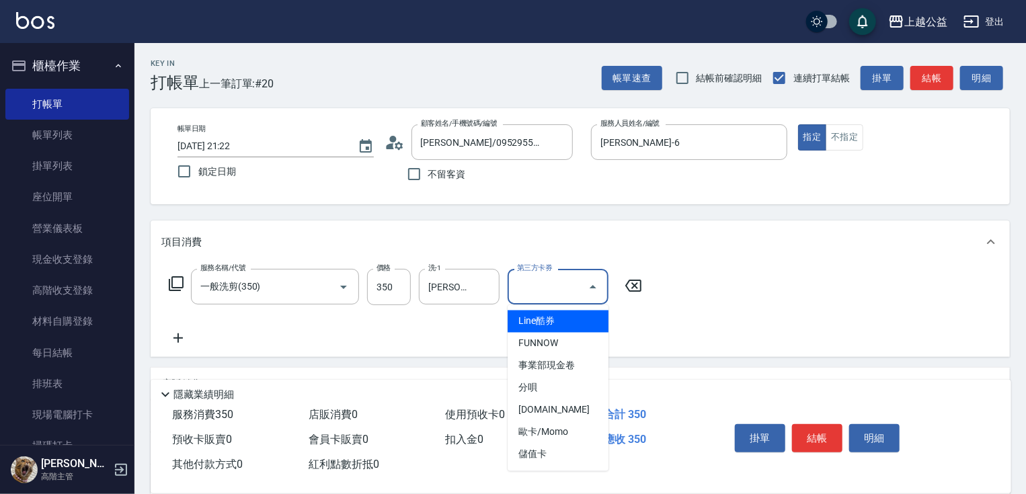
click at [376, 359] on div "項目消費 服務名稱/代號 一般洗剪(350) 服務名稱/代號 價格 350 價格 洗-1 [PERSON_NAME]-33 洗-1 第三方卡券 第三方卡券 店…" at bounding box center [580, 374] width 859 height 308
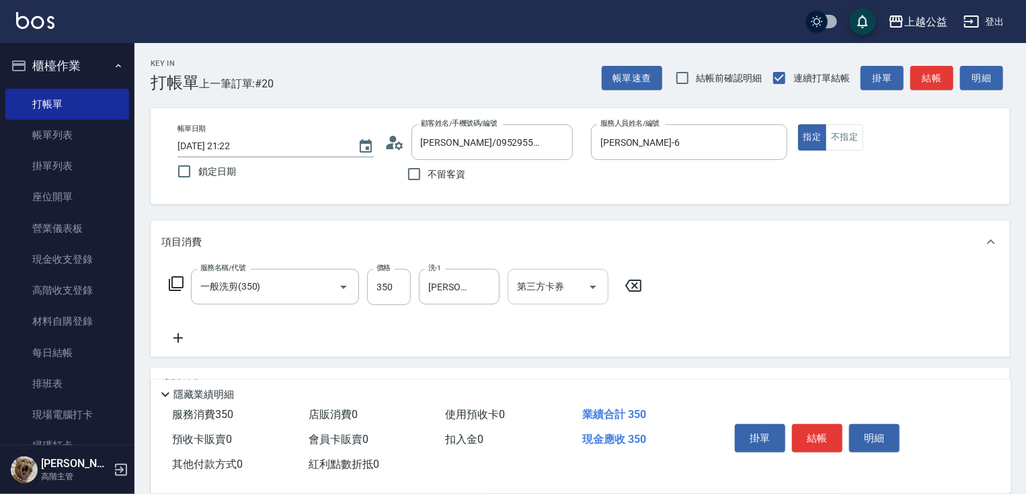
click at [554, 300] on div "第三方卡券" at bounding box center [557, 287] width 101 height 36
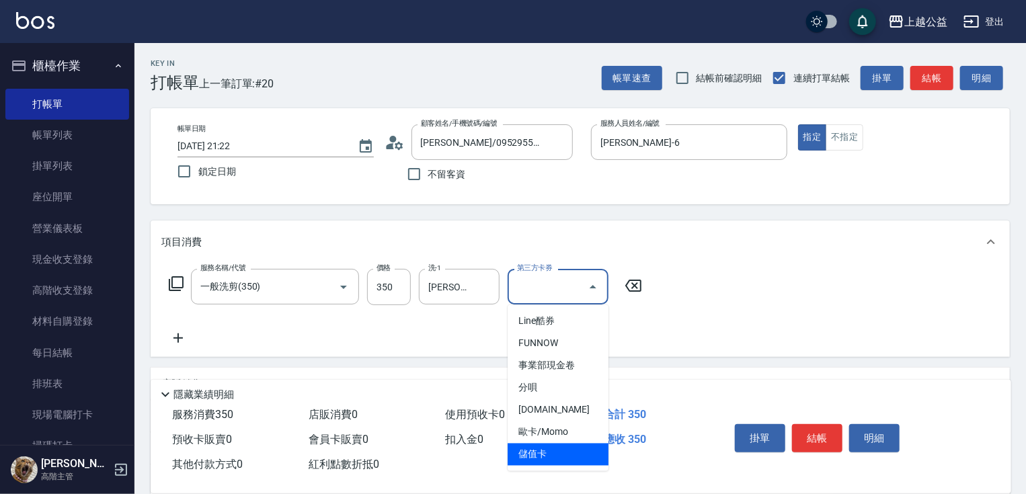
type input "儲值卡"
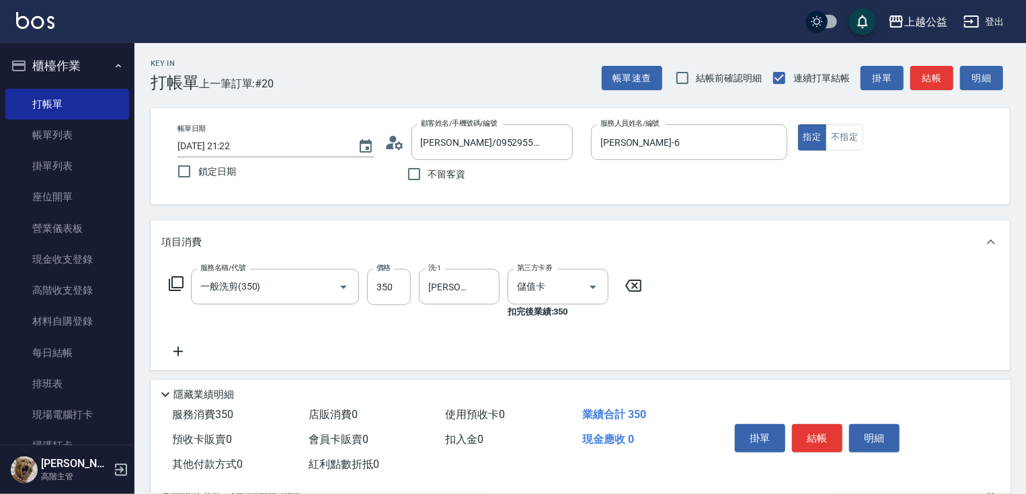
scroll to position [176, 0]
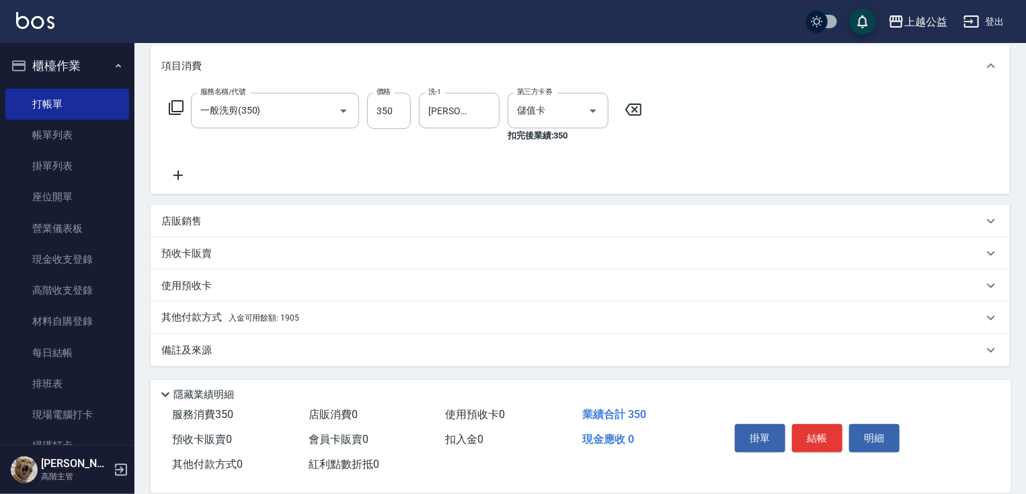
drag, startPoint x: 444, startPoint y: 399, endPoint x: 452, endPoint y: 440, distance: 41.1
click at [251, 317] on span "入金可用餘額: 1905" at bounding box center [263, 317] width 71 height 9
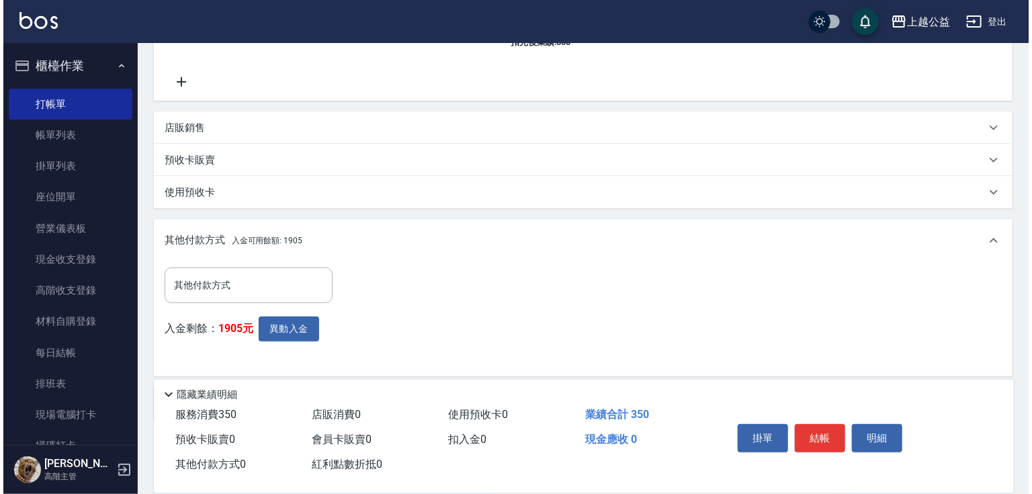
scroll to position [323, 0]
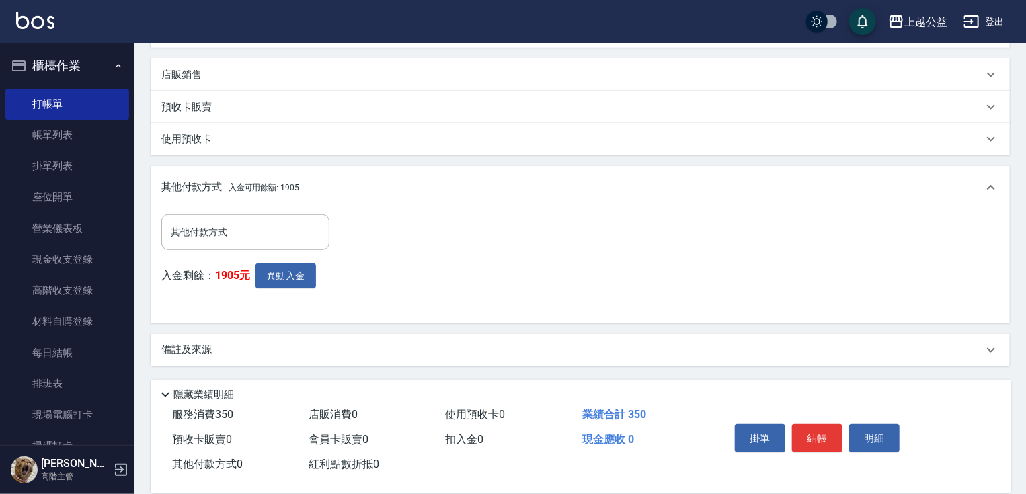
drag, startPoint x: 394, startPoint y: 301, endPoint x: 381, endPoint y: 376, distance: 76.5
click at [285, 278] on button "異動入金" at bounding box center [285, 275] width 60 height 25
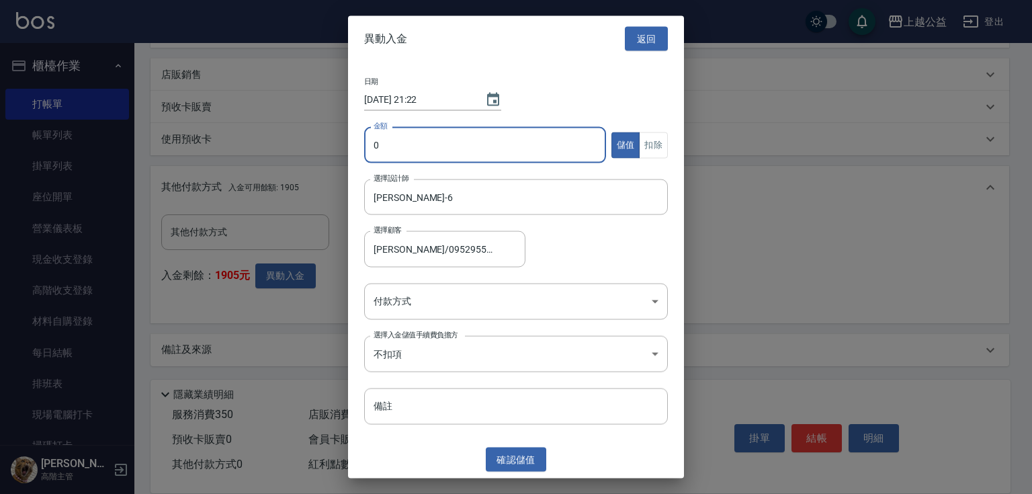
click at [415, 148] on input "0" at bounding box center [485, 145] width 242 height 36
type input "350"
drag, startPoint x: 659, startPoint y: 147, endPoint x: 639, endPoint y: 179, distance: 38.0
click at [659, 146] on button "扣除" at bounding box center [653, 145] width 29 height 26
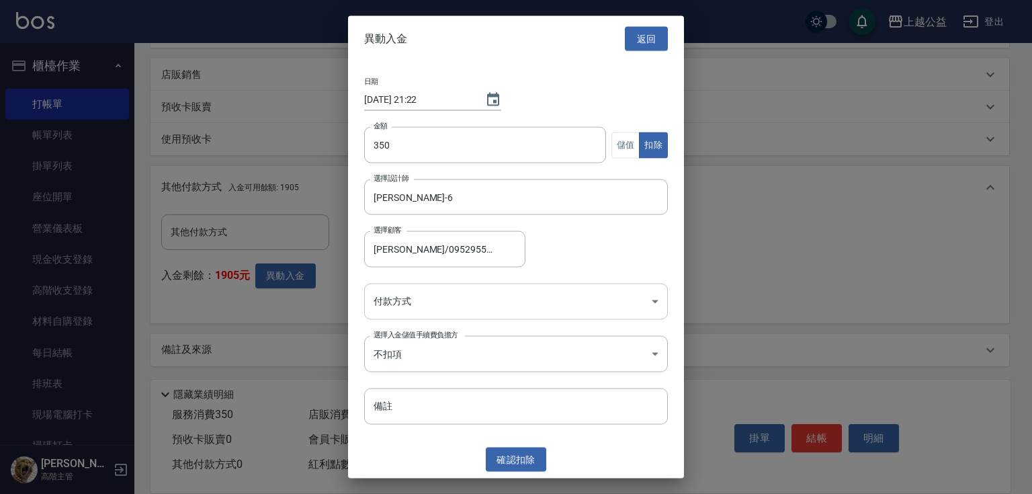
click at [568, 294] on body "上越公益 登出 櫃檯作業 打帳單 帳單列表 掛單列表 座位開單 營業儀表板 現金收支登錄 高階收支登錄 材料自購登錄 每日結帳 排班表 現場電腦打卡 掃碼打卡…" at bounding box center [516, 85] width 1032 height 817
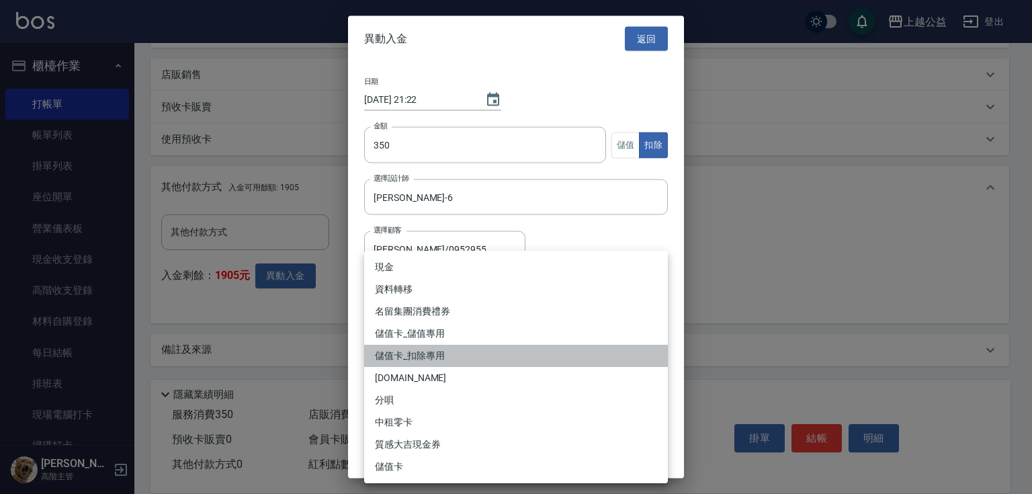
click at [493, 350] on li "儲值卡_扣除專用" at bounding box center [516, 356] width 304 height 22
type input "儲值卡_扣除專用"
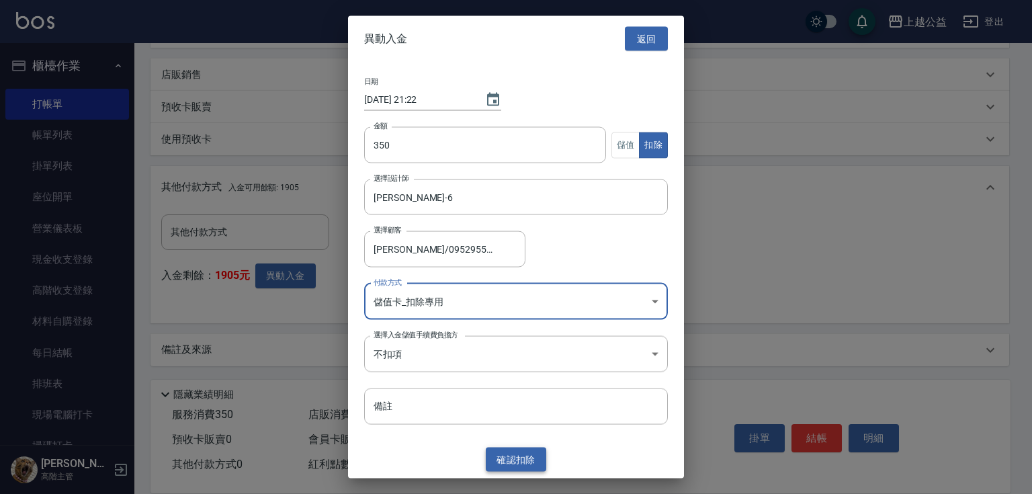
click at [501, 453] on button "確認 扣除" at bounding box center [516, 459] width 60 height 25
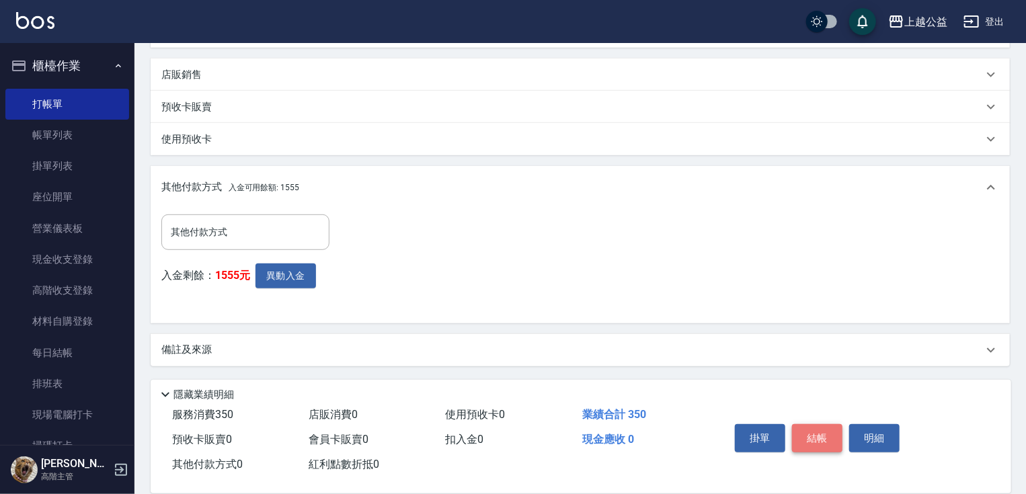
click at [828, 446] on button "結帳" at bounding box center [817, 438] width 50 height 28
type input "[DATE] 21:23"
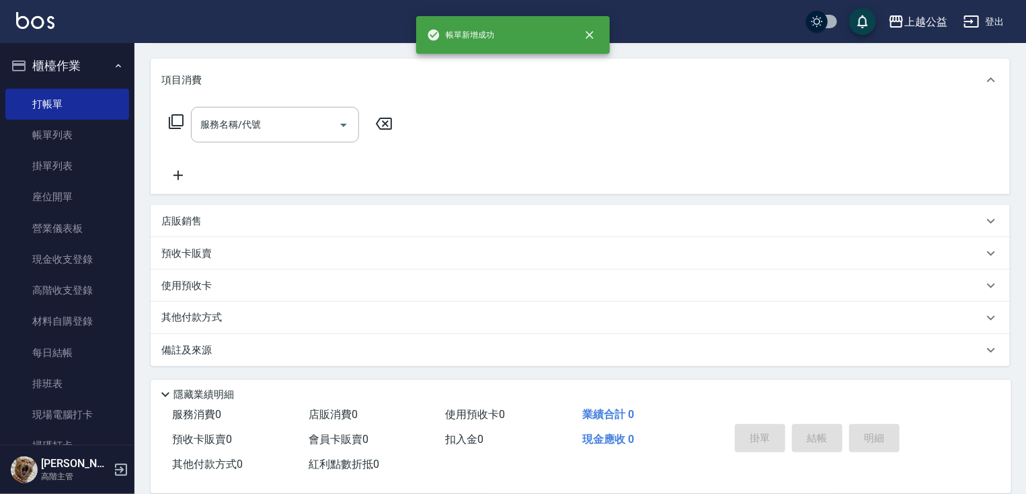
scroll to position [0, 0]
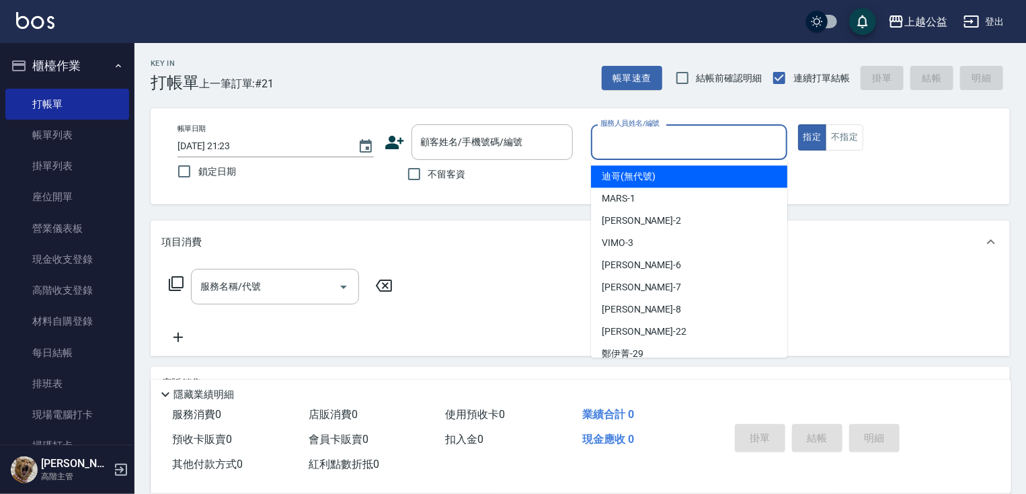
click at [676, 144] on input "服務人員姓名/編號" at bounding box center [689, 142] width 184 height 24
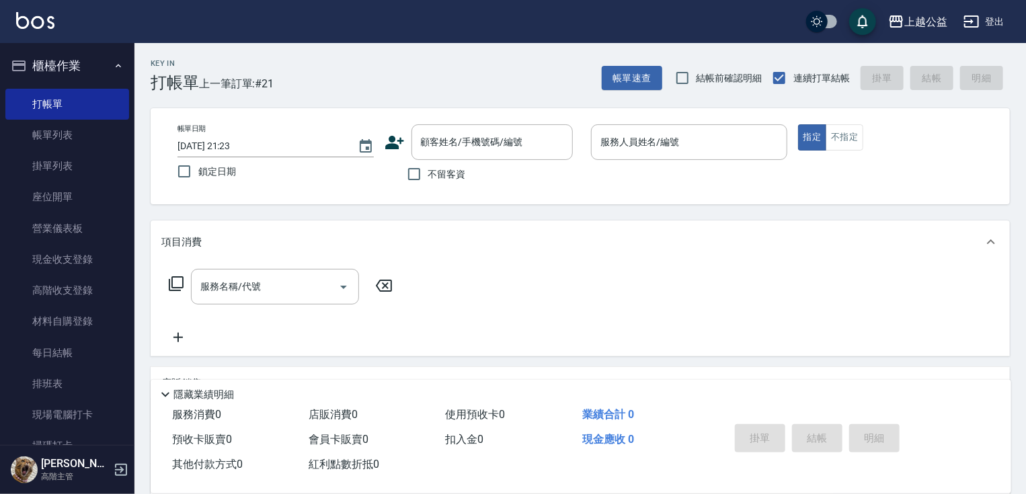
click at [431, 167] on span "不留客資" at bounding box center [447, 174] width 38 height 14
click at [428, 167] on input "不留客資" at bounding box center [414, 174] width 28 height 28
checkbox input "true"
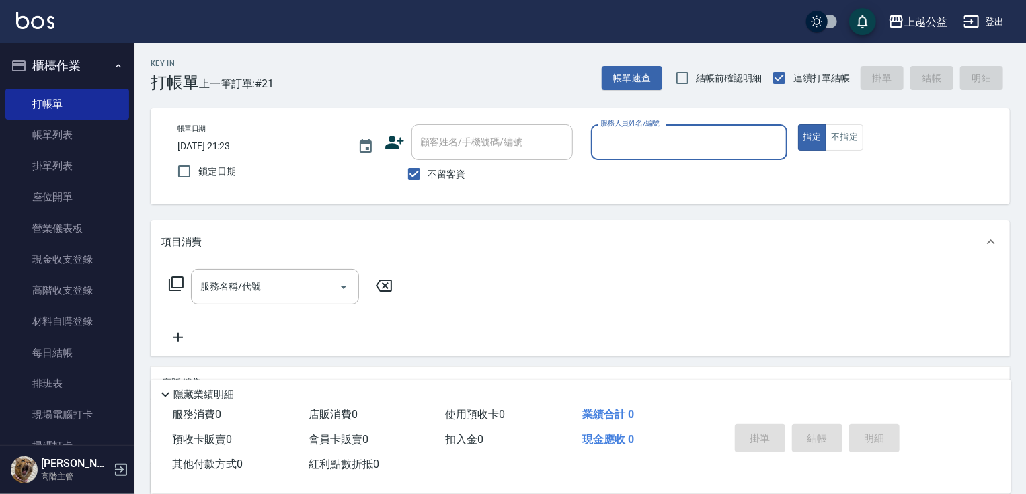
click at [651, 149] on input "服務人員姓名/編號" at bounding box center [689, 142] width 184 height 24
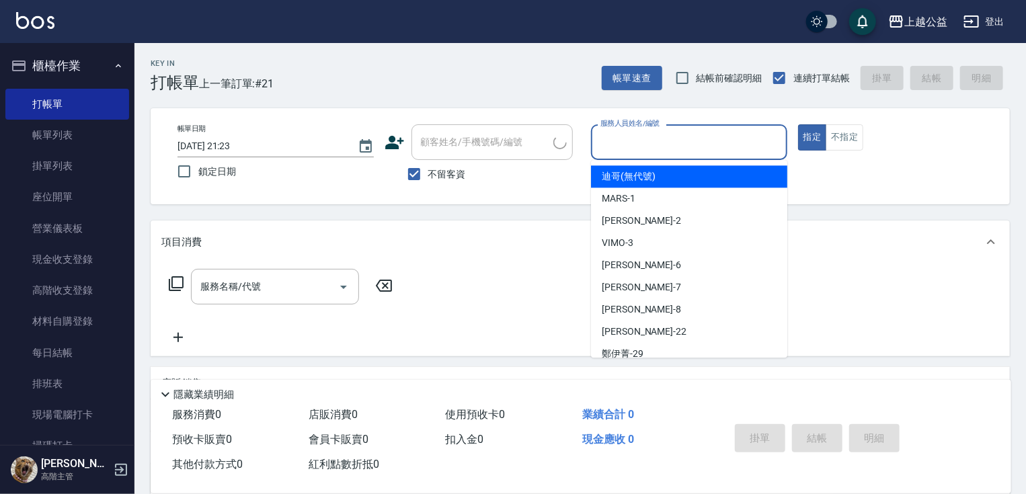
type input "[PERSON_NAME]/0901221681/"
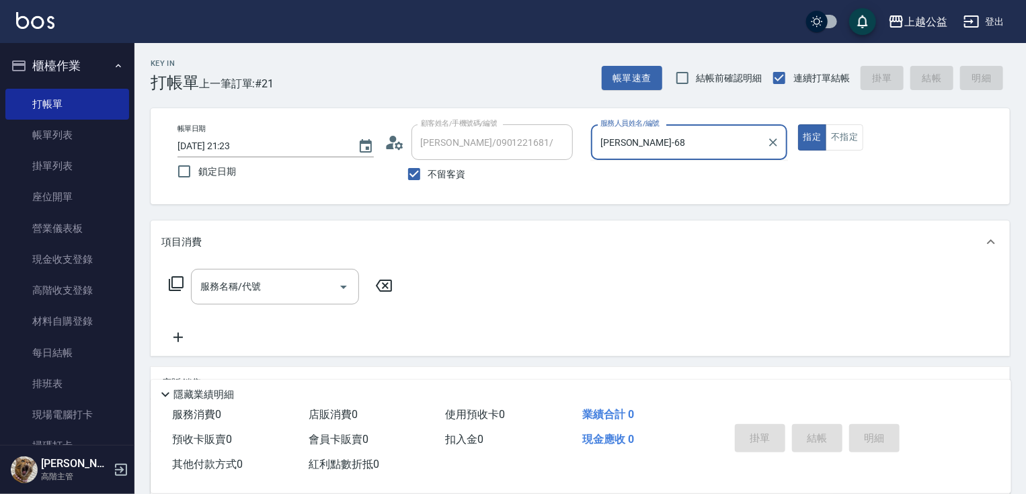
click at [798, 124] on button "指定" at bounding box center [812, 137] width 29 height 26
type input "[PERSON_NAME]-6"
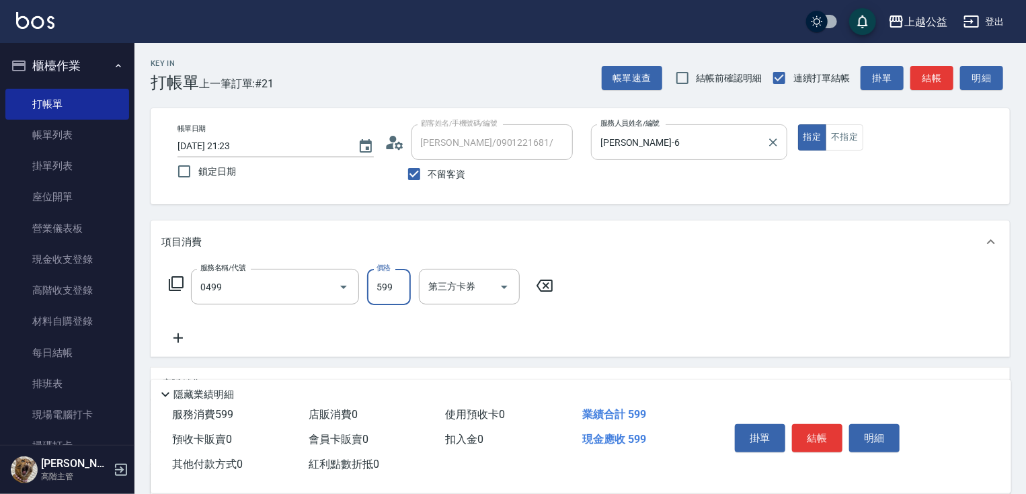
type input "頭皮去角質(0499)"
type input "699"
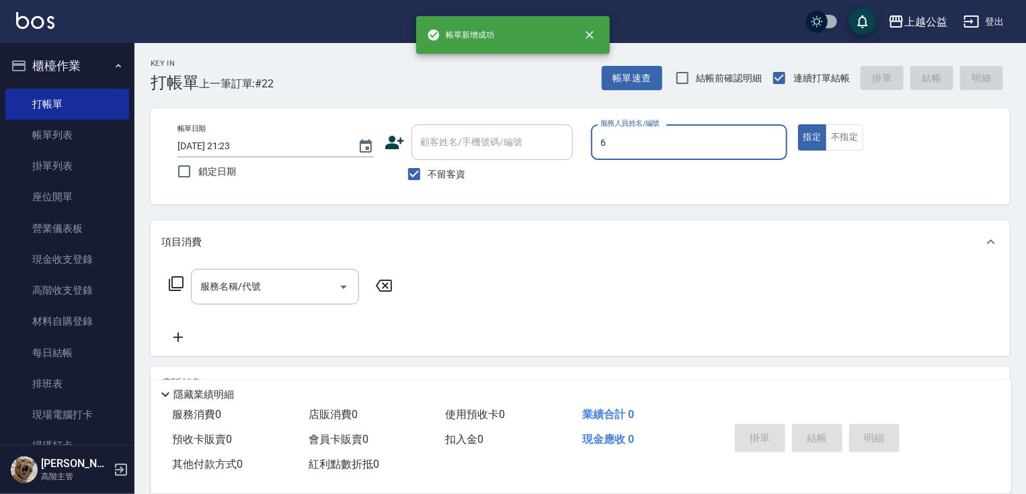
type input "[PERSON_NAME]-6"
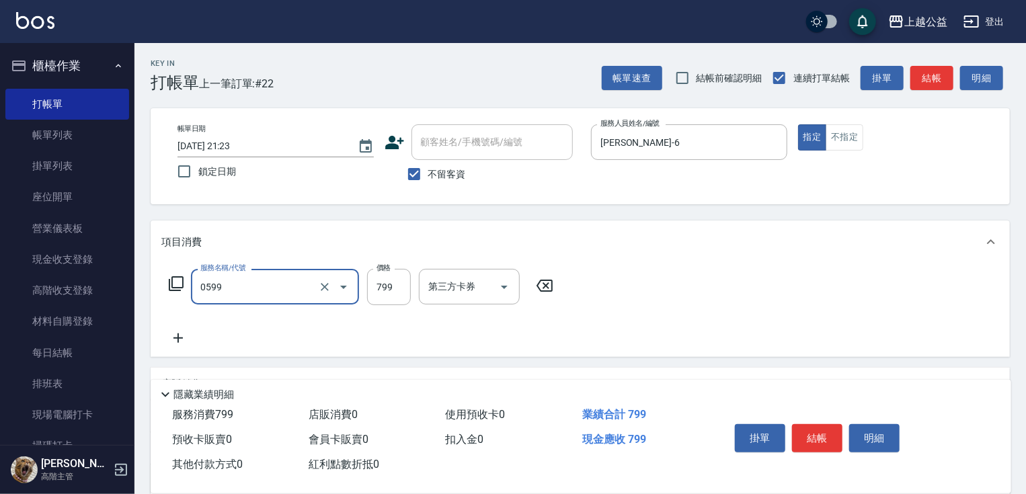
type input "精油SPA(0599)"
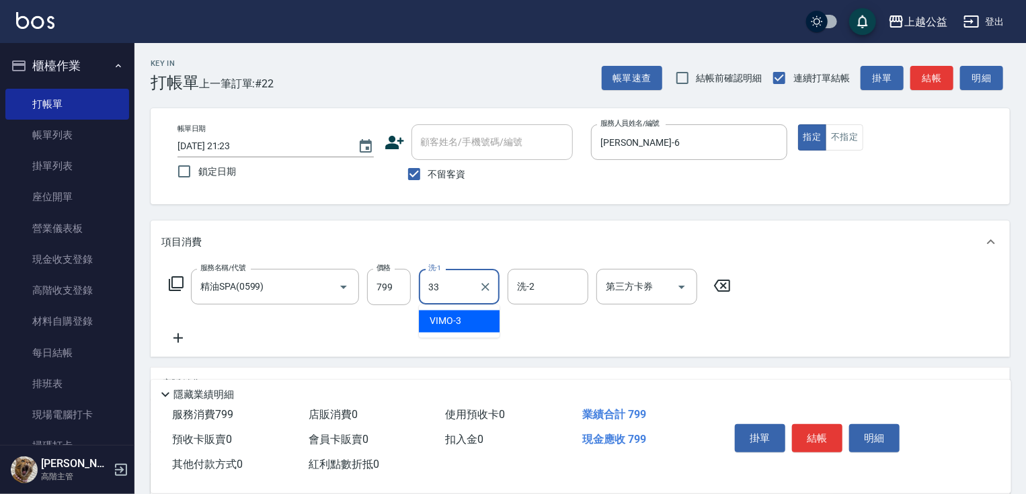
type input "[PERSON_NAME]-33"
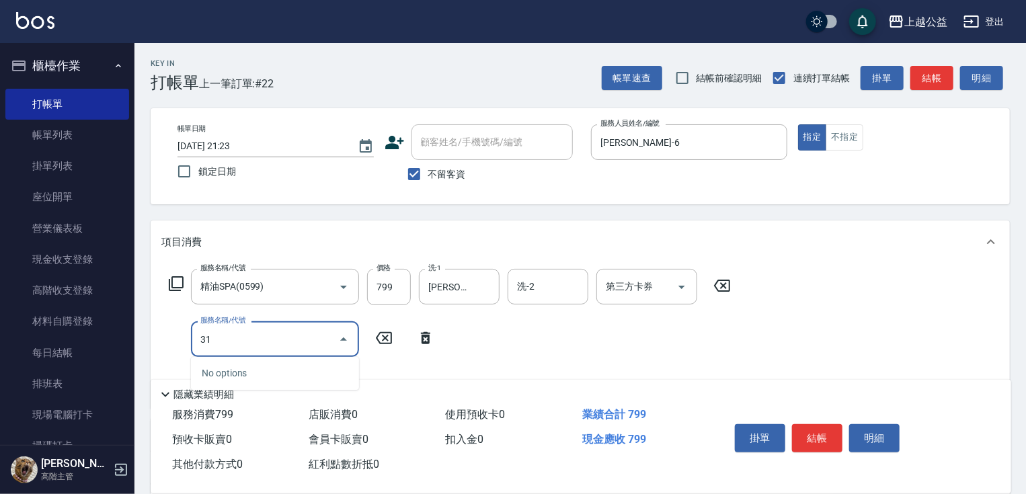
type input "310"
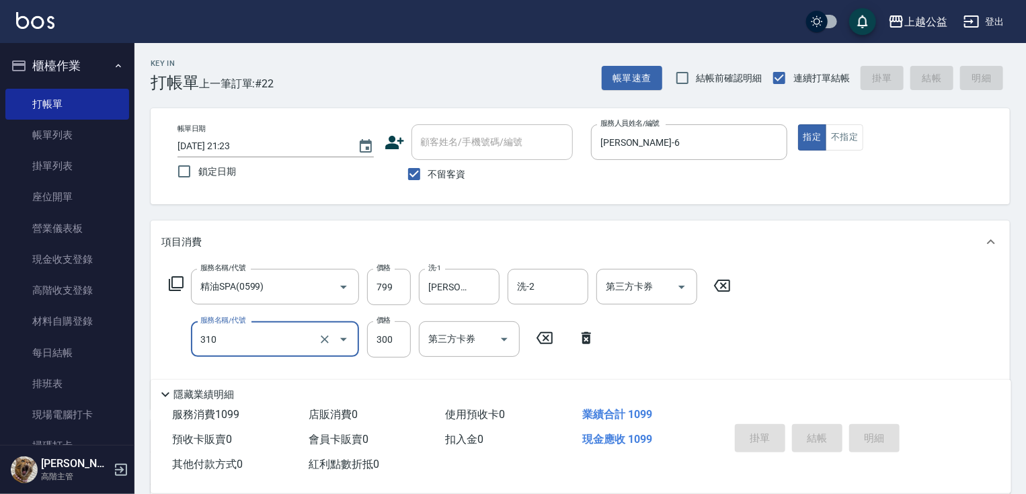
type input "[DATE] 21:24"
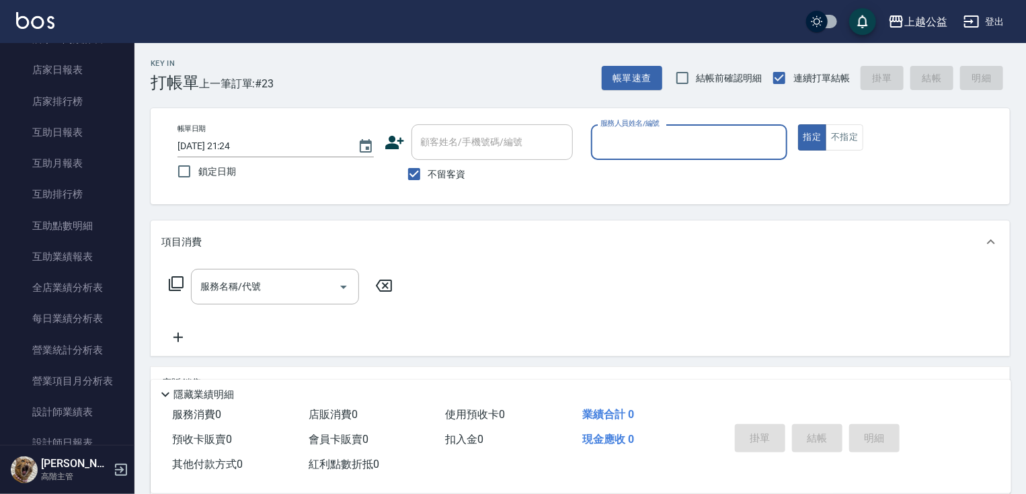
scroll to position [562, 0]
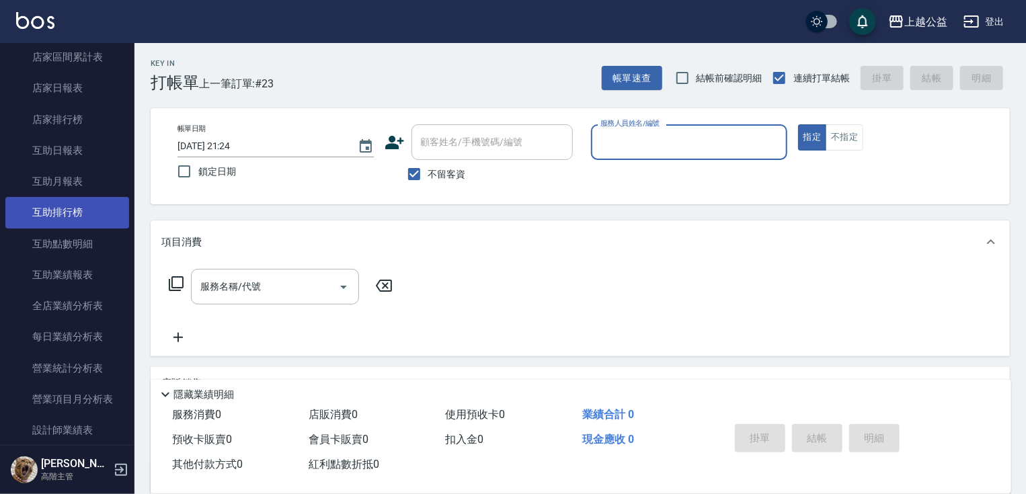
click at [121, 210] on link "互助排行榜" at bounding box center [67, 212] width 124 height 31
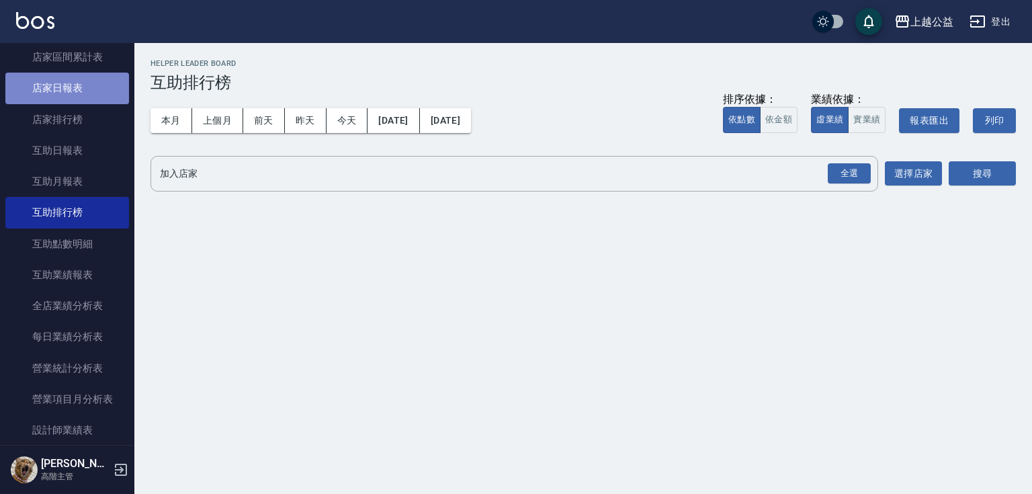
click at [110, 90] on link "店家日報表" at bounding box center [67, 88] width 124 height 31
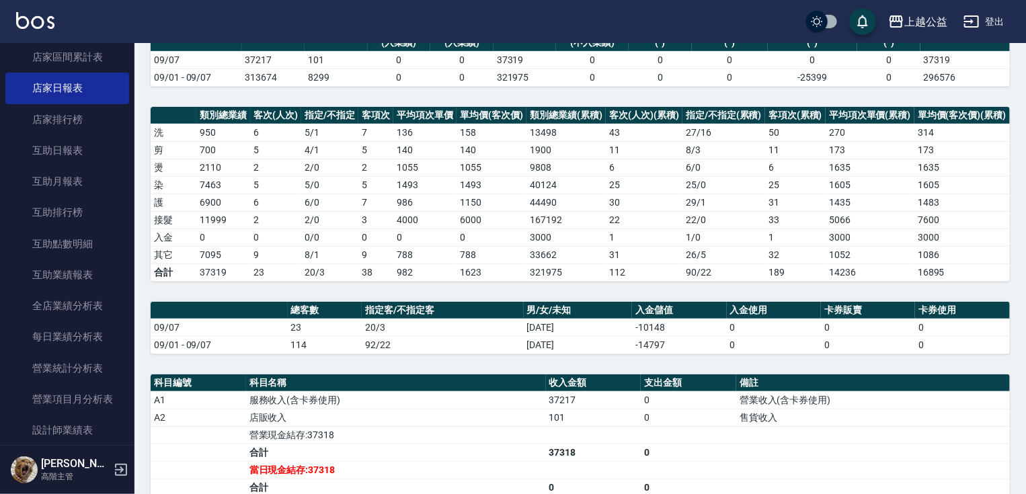
drag, startPoint x: 573, startPoint y: 224, endPoint x: 575, endPoint y: 245, distance: 20.3
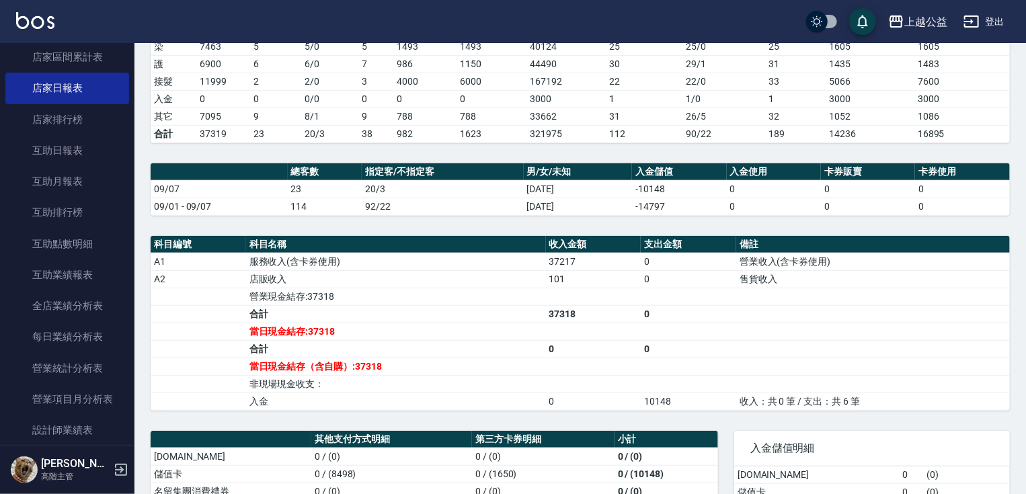
scroll to position [284, 0]
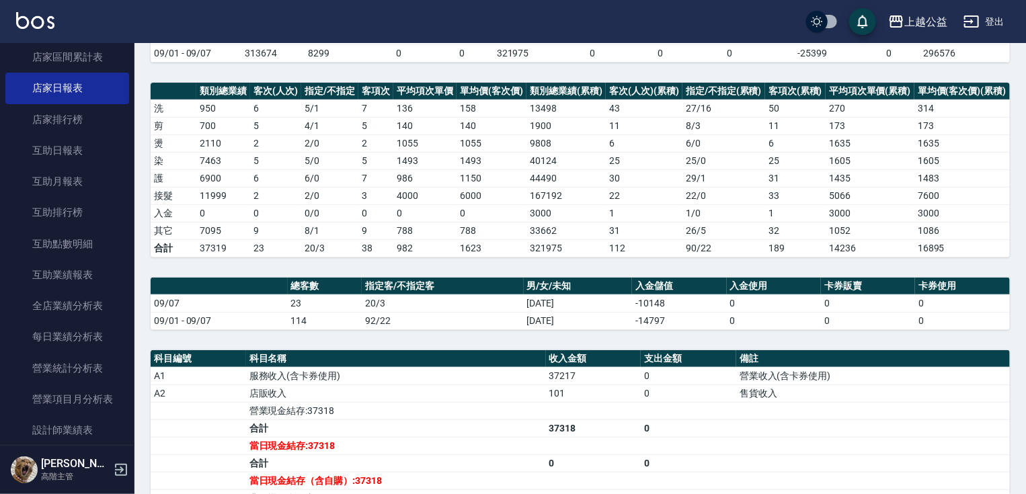
drag, startPoint x: 685, startPoint y: 357, endPoint x: 700, endPoint y: 292, distance: 66.7
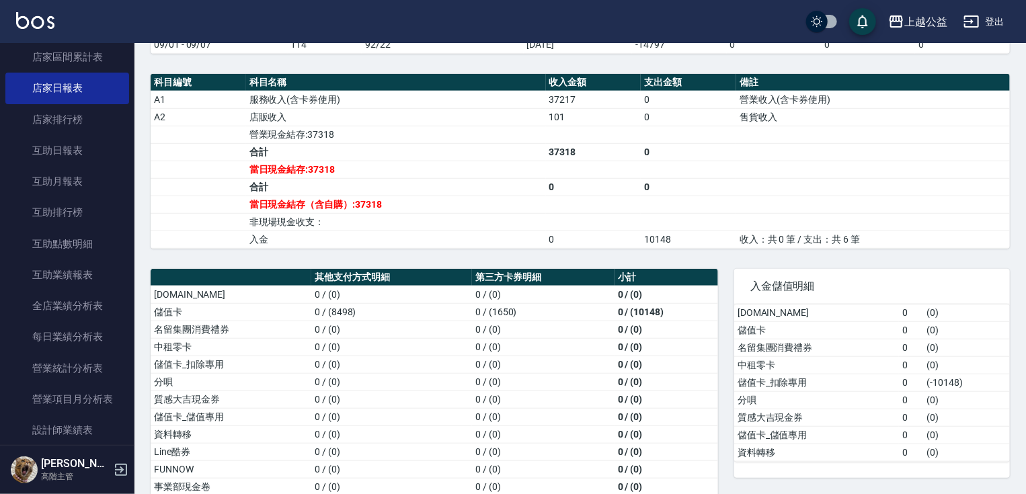
scroll to position [476, 0]
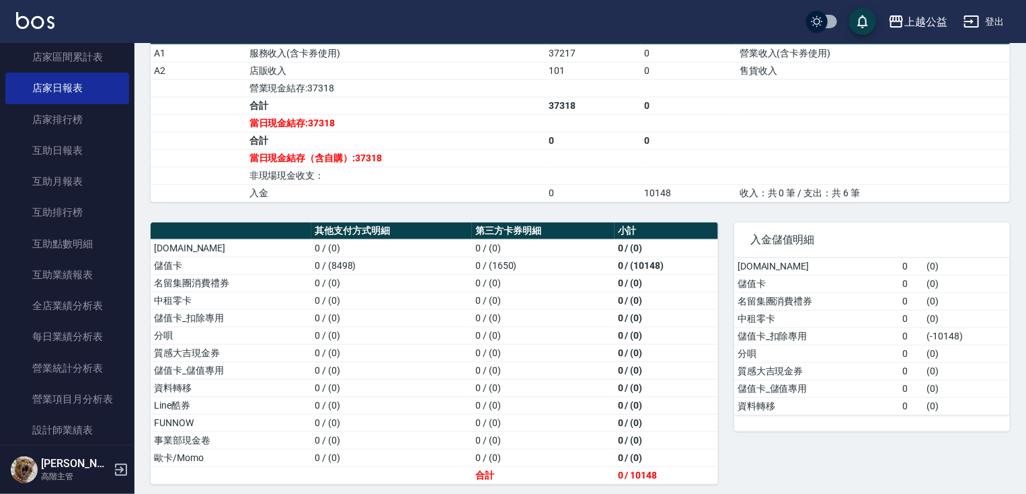
drag, startPoint x: 800, startPoint y: 294, endPoint x: 856, endPoint y: 462, distance: 177.5
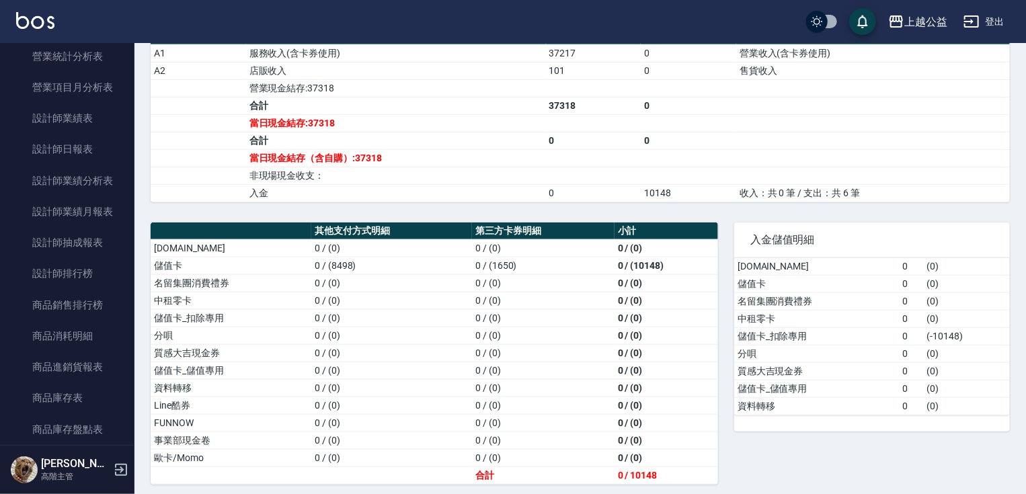
scroll to position [877, 0]
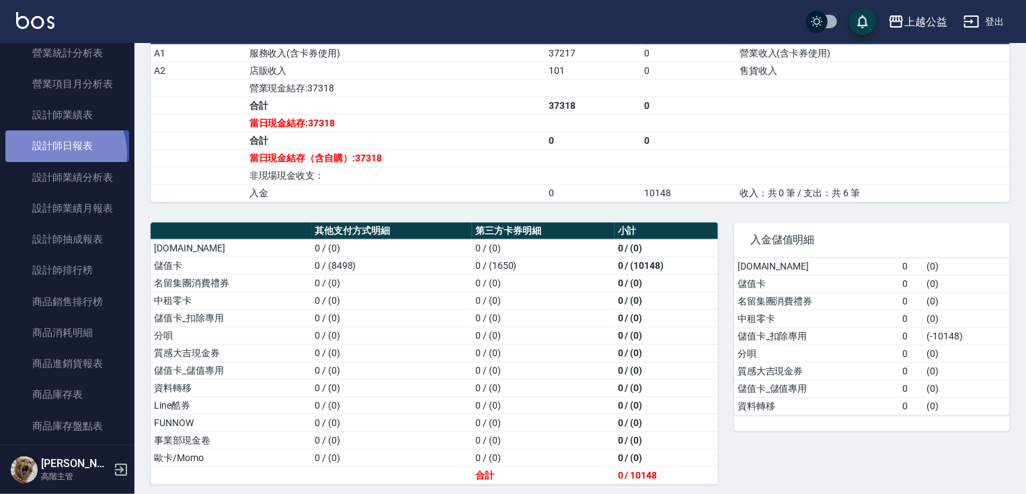
click at [59, 153] on link "設計師日報表" at bounding box center [67, 145] width 124 height 31
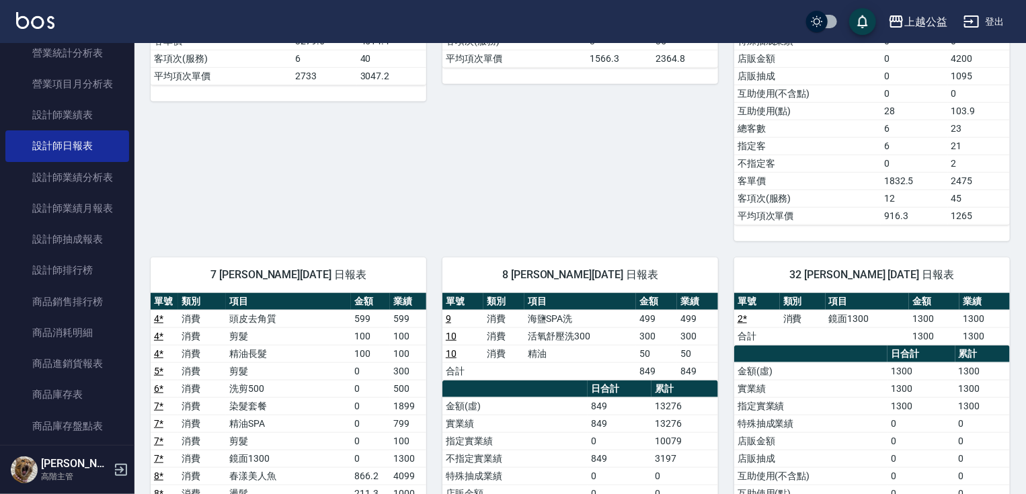
drag, startPoint x: 552, startPoint y: 376, endPoint x: 579, endPoint y: 490, distance: 117.5
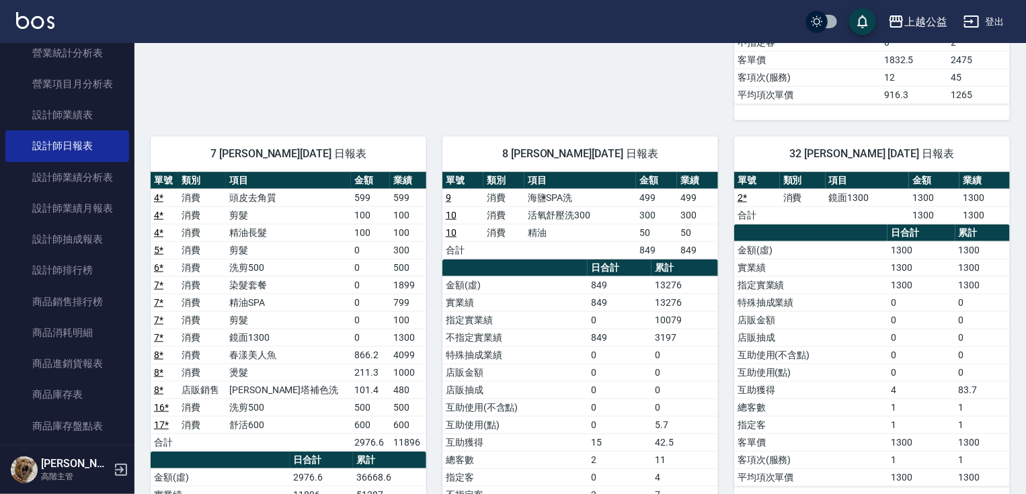
scroll to position [688, 0]
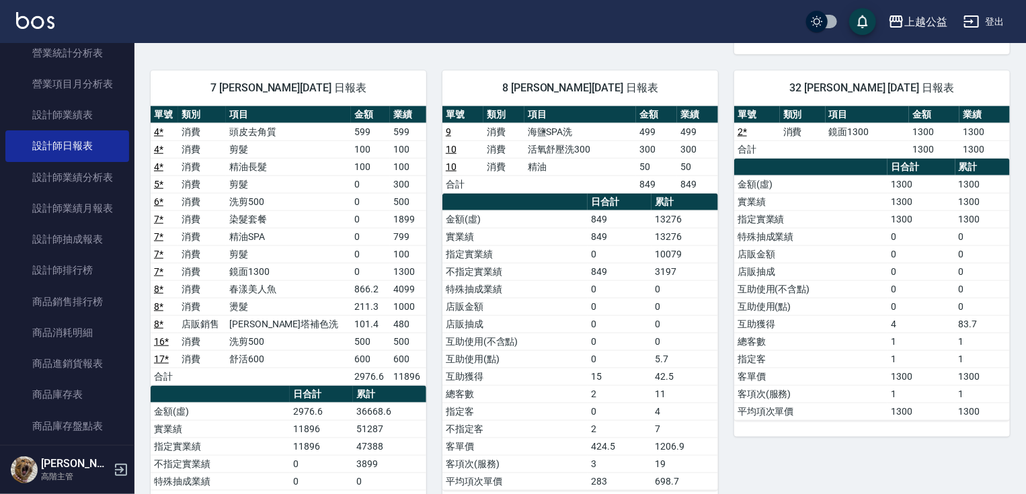
drag, startPoint x: 636, startPoint y: 415, endPoint x: 654, endPoint y: 467, distance: 55.3
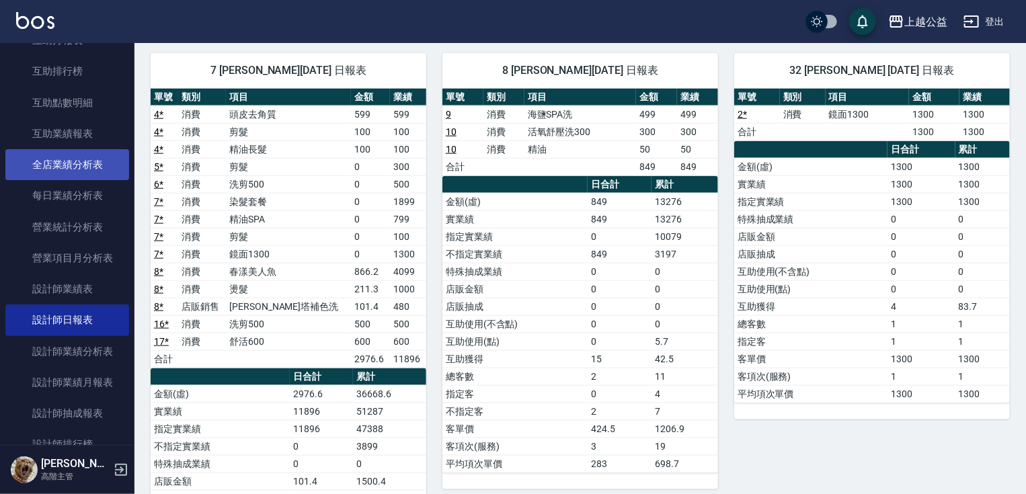
scroll to position [698, 0]
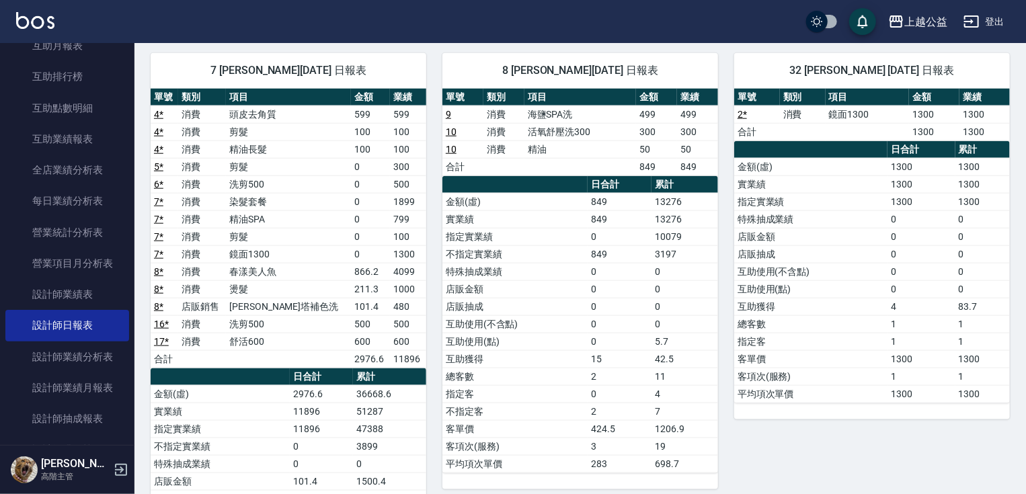
drag, startPoint x: 127, startPoint y: 213, endPoint x: 128, endPoint y: 185, distance: 27.6
click at [128, 185] on nav "櫃檯作業 打帳單 帳單列表 掛單列表 座位開單 營業儀表板 現金收支登錄 高階收支登錄 材料自購登錄 每日結帳 排班表 現場電腦打卡 掃碼打卡 預約管理 預約…" at bounding box center [67, 244] width 134 height 402
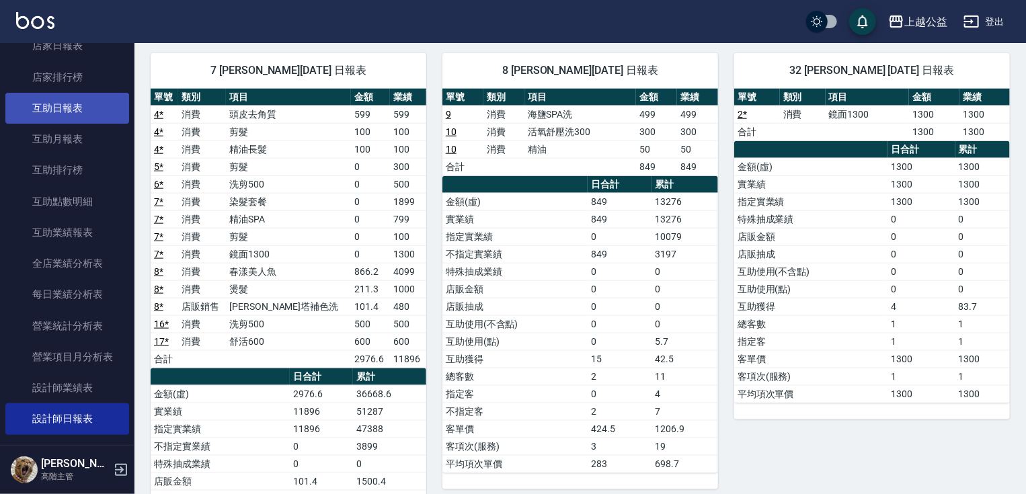
click at [46, 111] on link "互助日報表" at bounding box center [67, 108] width 124 height 31
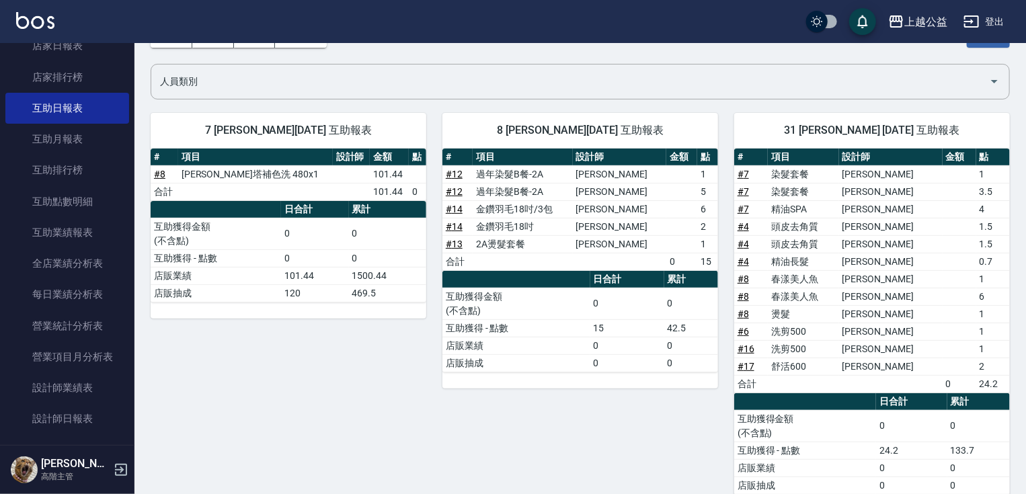
scroll to position [145, 0]
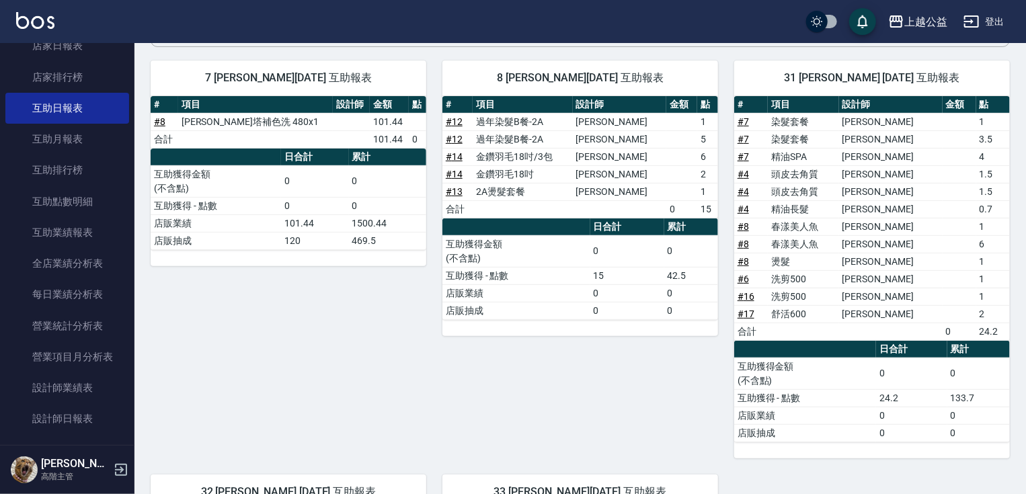
drag, startPoint x: 798, startPoint y: 255, endPoint x: 820, endPoint y: 321, distance: 68.9
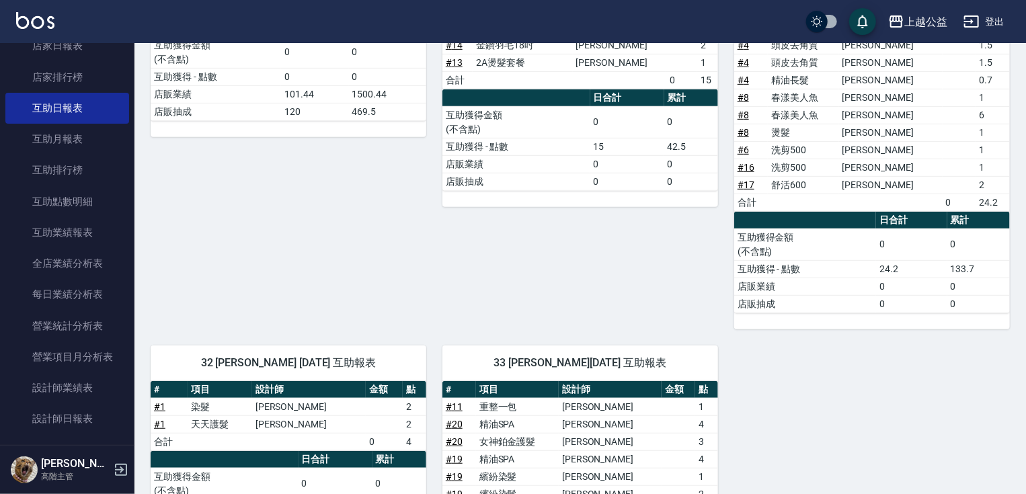
scroll to position [526, 0]
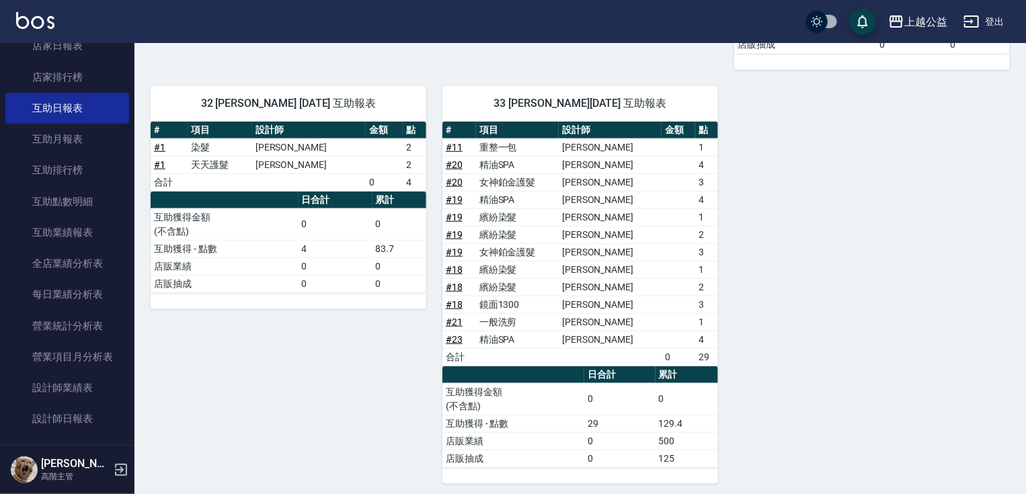
drag, startPoint x: 871, startPoint y: 360, endPoint x: 876, endPoint y: 449, distance: 88.9
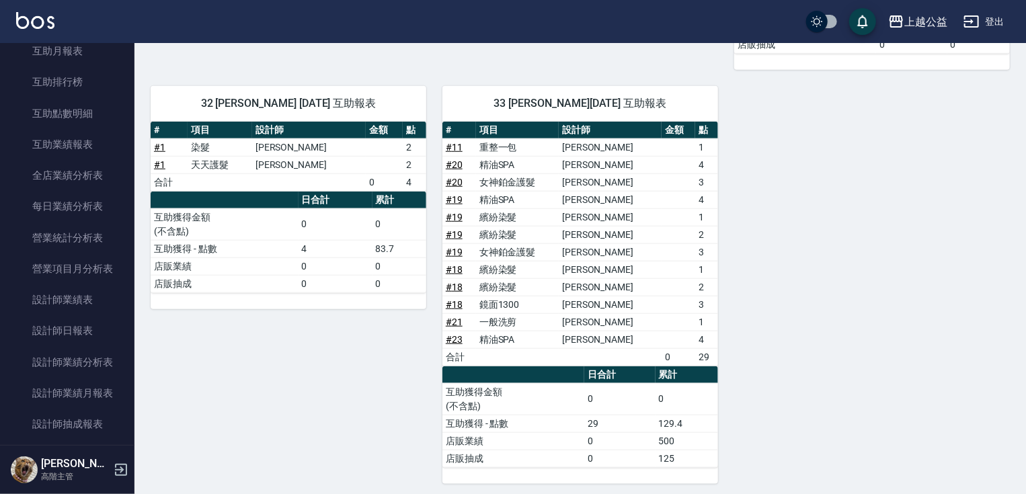
scroll to position [756, 0]
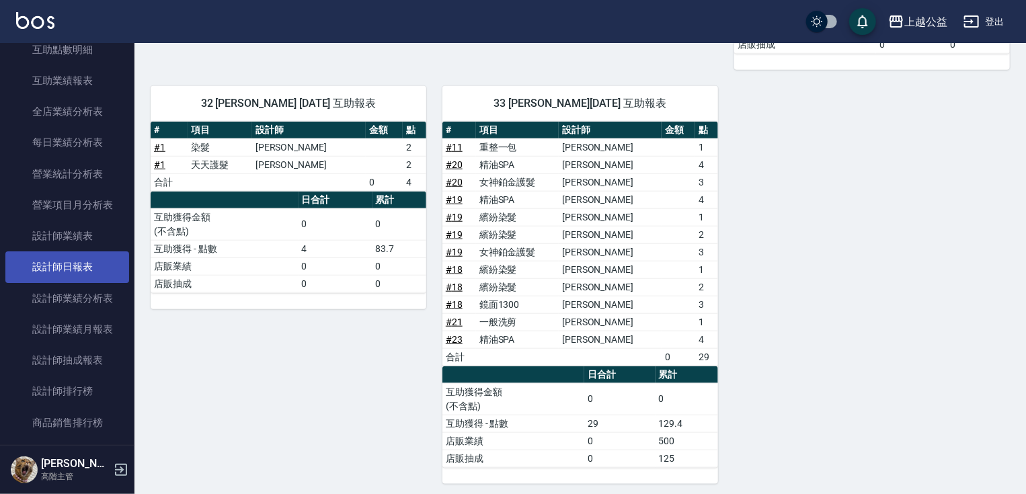
click at [88, 265] on link "設計師日報表" at bounding box center [67, 266] width 124 height 31
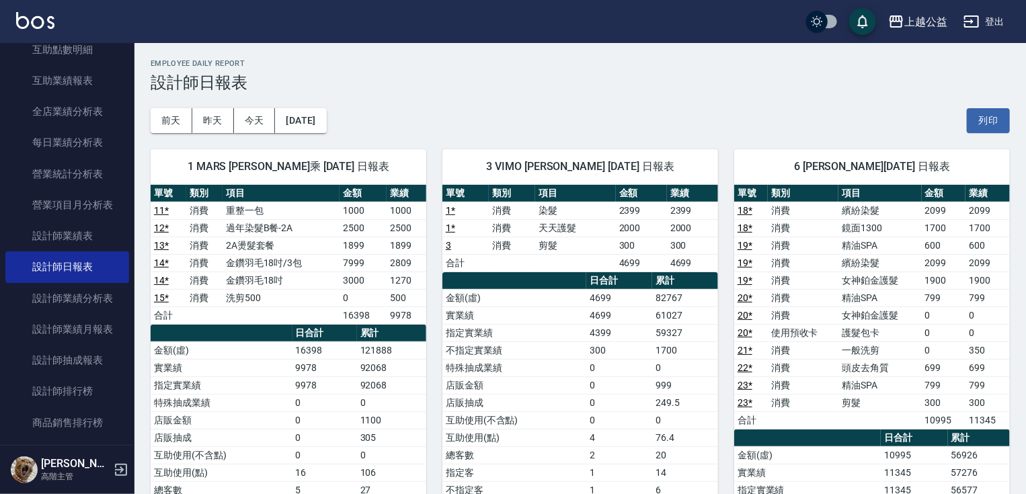
click at [638, 66] on h2 "Employee Daily Report" at bounding box center [580, 63] width 859 height 9
